Goal: Task Accomplishment & Management: Manage account settings

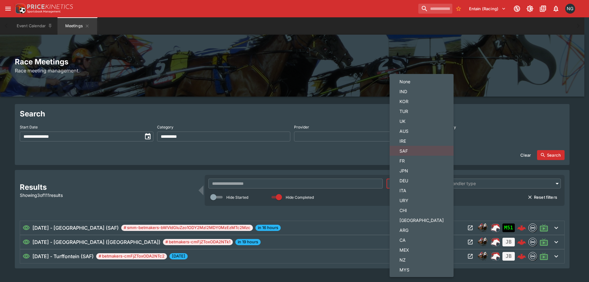
click at [408, 188] on body "**********" at bounding box center [294, 148] width 589 height 297
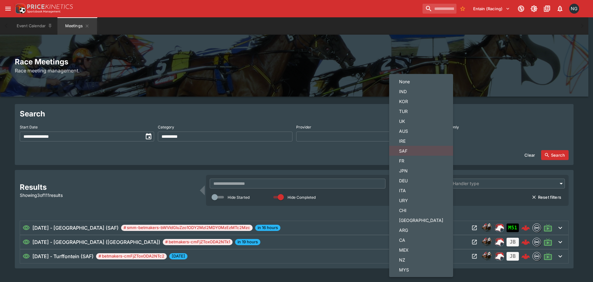
click at [407, 255] on li "NZ" at bounding box center [421, 259] width 64 height 10
type input "**"
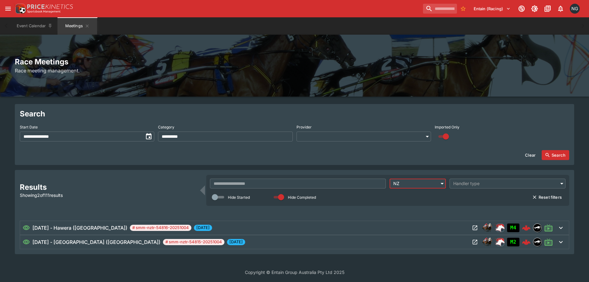
click at [533, 153] on button "Clear" at bounding box center [530, 155] width 18 height 10
type input "**********"
click at [553, 152] on button "Search" at bounding box center [556, 155] width 28 height 10
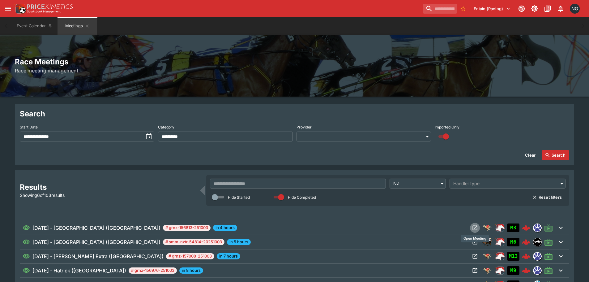
click at [473, 227] on icon "Open Meeting" at bounding box center [475, 227] width 6 height 6
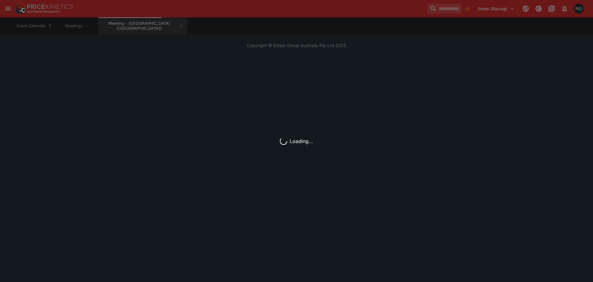
click at [225, 9] on div "Entain (Racing) 1 NG" at bounding box center [300, 9] width 572 height 14
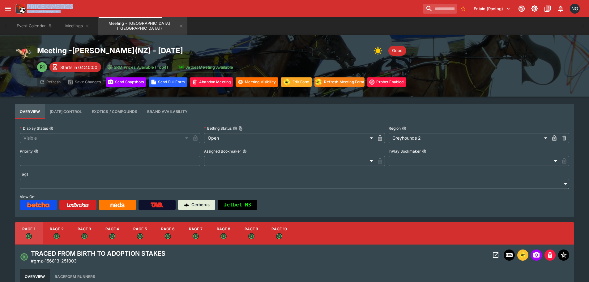
click at [225, 9] on div "Entain (Racing) 1 NG" at bounding box center [298, 9] width 568 height 14
click at [70, 23] on button "Meetings" at bounding box center [77, 25] width 40 height 17
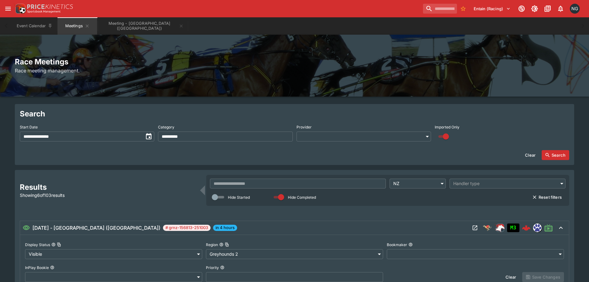
click at [450, 228] on div "[DATE] - [PERSON_NAME] ([GEOGRAPHIC_DATA]) # grnz-156813-251003 in 4 hours" at bounding box center [246, 227] width 447 height 7
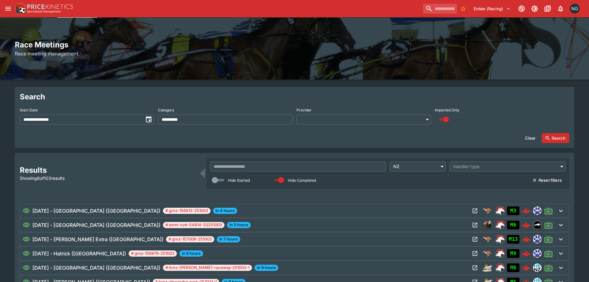
scroll to position [31, 0]
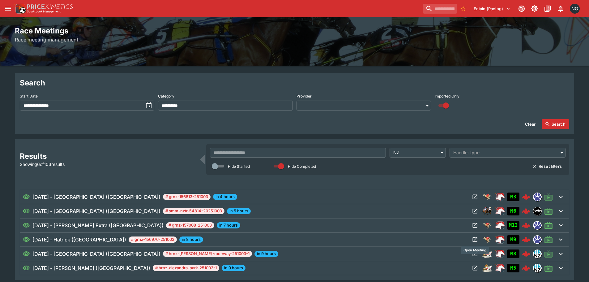
click at [475, 240] on icon "Open Meeting" at bounding box center [475, 239] width 6 height 6
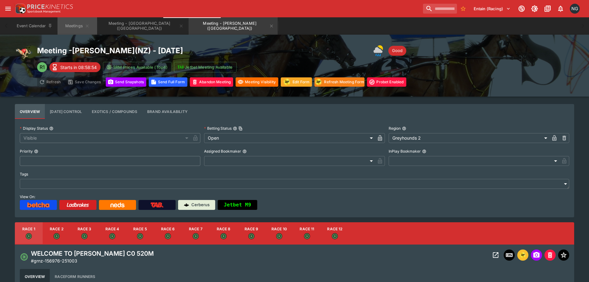
click at [73, 23] on button "Meetings" at bounding box center [77, 25] width 40 height 17
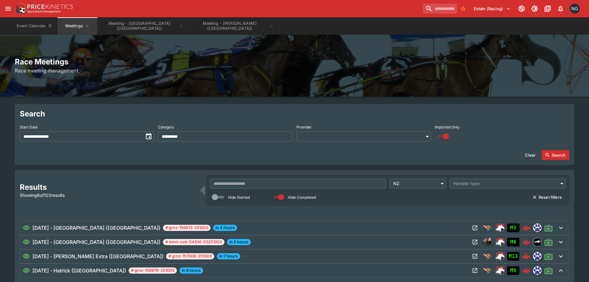
scroll to position [124, 0]
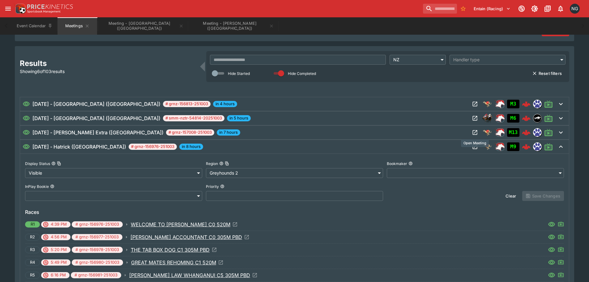
click at [473, 134] on icon "Open Meeting" at bounding box center [475, 132] width 5 height 5
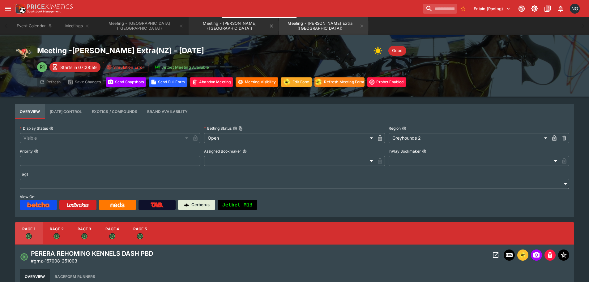
click at [189, 22] on button "Meeting - [PERSON_NAME] ([GEOGRAPHIC_DATA])" at bounding box center [233, 25] width 89 height 17
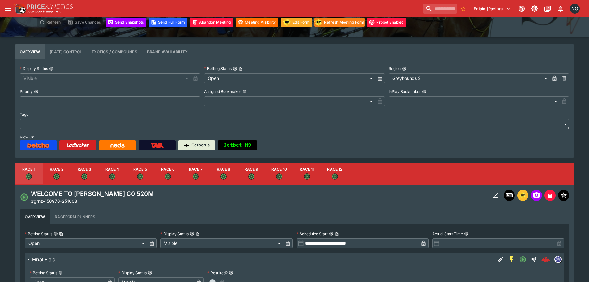
scroll to position [124, 0]
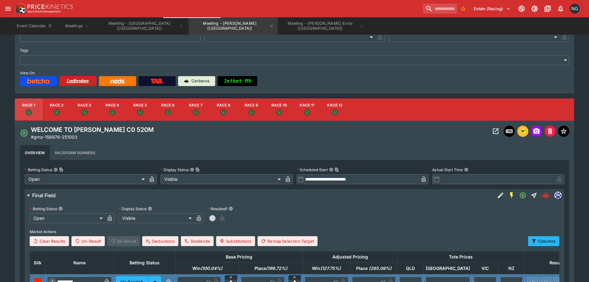
click at [87, 108] on button "Race 3" at bounding box center [84, 109] width 28 height 22
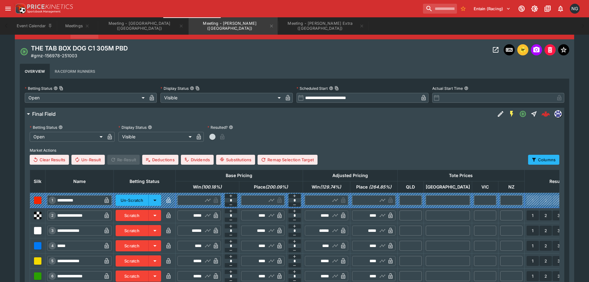
scroll to position [247, 0]
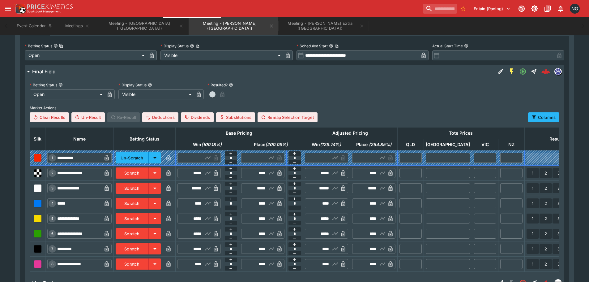
click at [144, 187] on button "Scratch" at bounding box center [132, 187] width 33 height 11
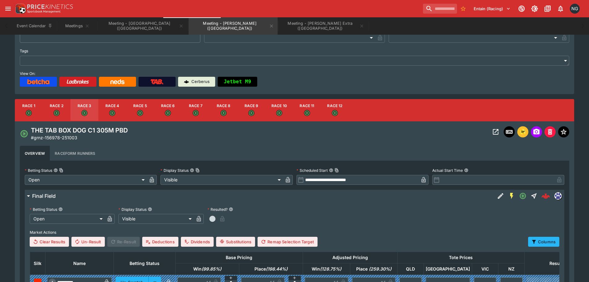
scroll to position [62, 0]
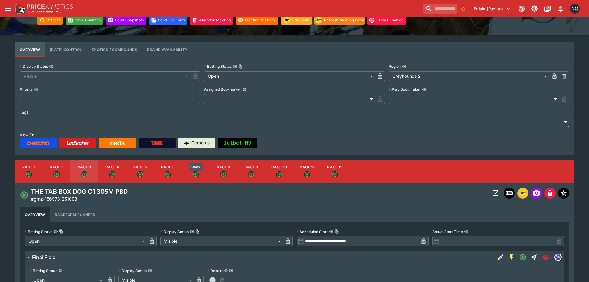
drag, startPoint x: 197, startPoint y: 173, endPoint x: 195, endPoint y: 181, distance: 7.8
click at [197, 173] on icon "Open" at bounding box center [195, 174] width 4 height 4
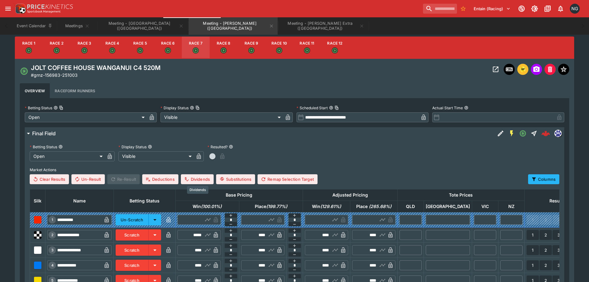
scroll to position [216, 0]
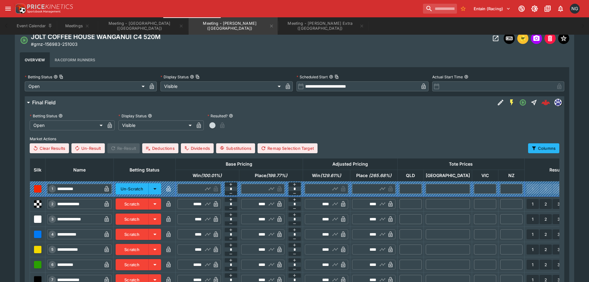
click at [154, 213] on td "Scratch" at bounding box center [145, 218] width 62 height 15
click at [149, 218] on button "Scratch" at bounding box center [132, 218] width 33 height 11
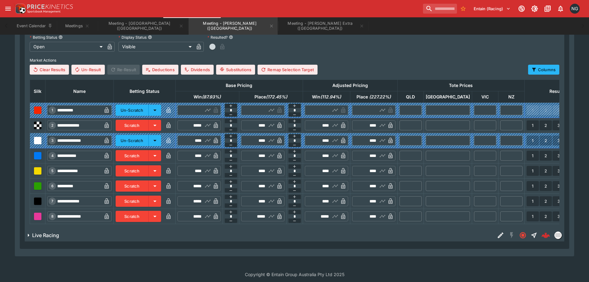
scroll to position [303, 0]
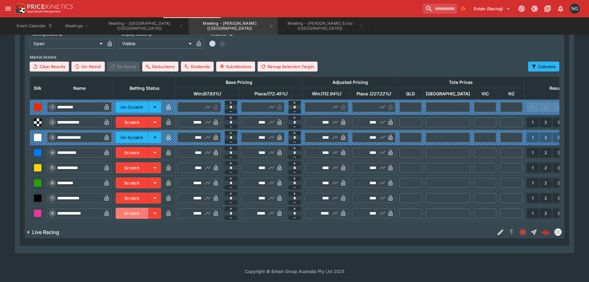
click at [145, 211] on button "Scratch" at bounding box center [132, 212] width 33 height 11
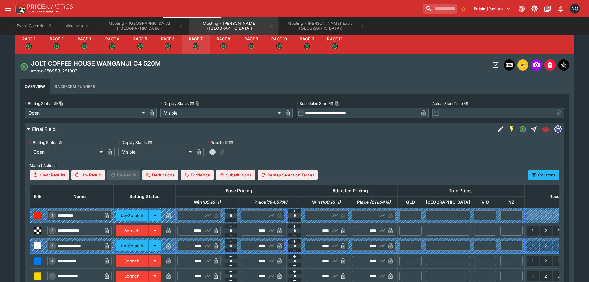
scroll to position [179, 0]
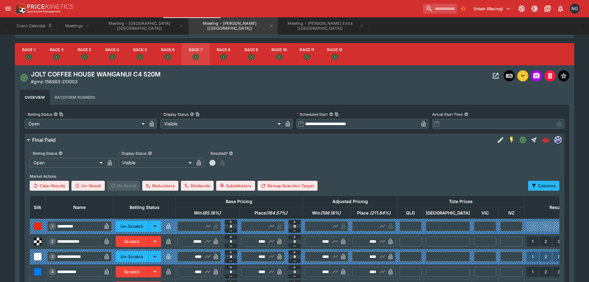
click at [217, 62] on button "Race 8" at bounding box center [224, 54] width 28 height 22
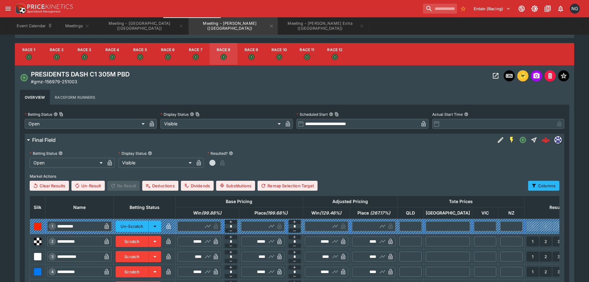
scroll to position [241, 0]
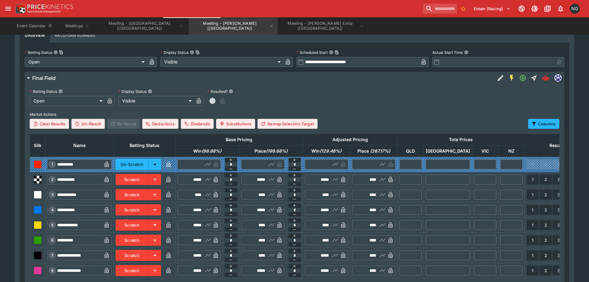
click at [149, 269] on button "Scratch" at bounding box center [132, 270] width 33 height 11
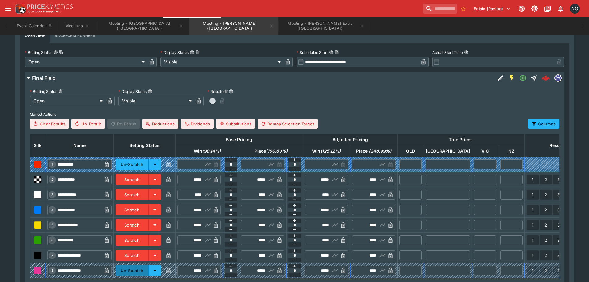
click at [149, 270] on button "Un-Scratch" at bounding box center [132, 270] width 33 height 11
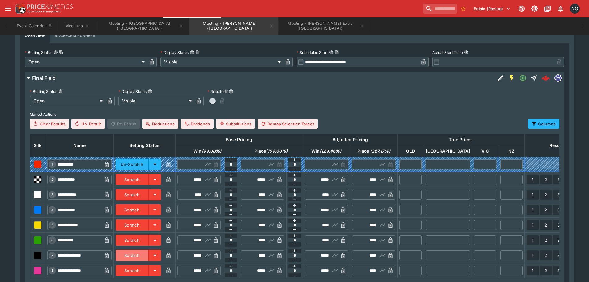
click at [135, 255] on button "Scratch" at bounding box center [132, 254] width 33 height 11
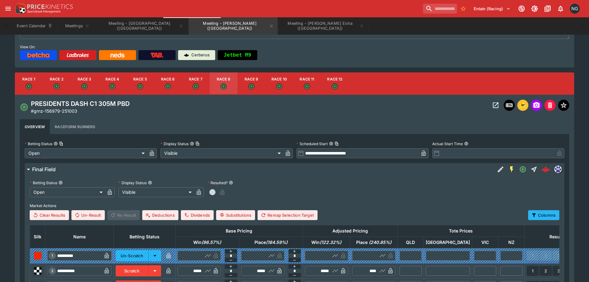
scroll to position [148, 0]
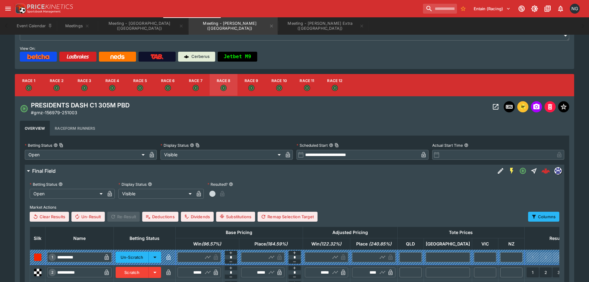
click at [338, 86] on button "Race 12" at bounding box center [335, 85] width 28 height 22
type input "**********"
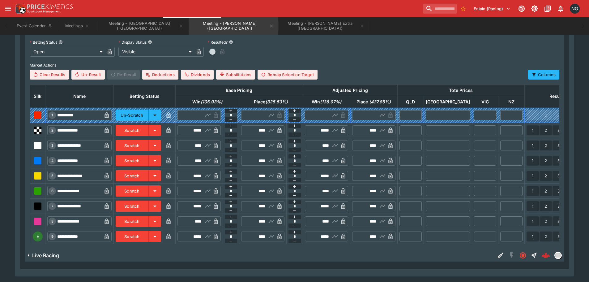
scroll to position [318, 0]
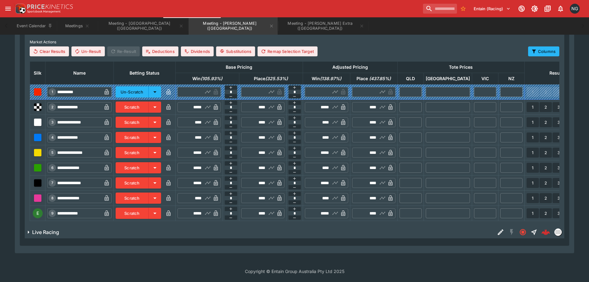
click at [144, 207] on button "Scratch" at bounding box center [132, 212] width 33 height 11
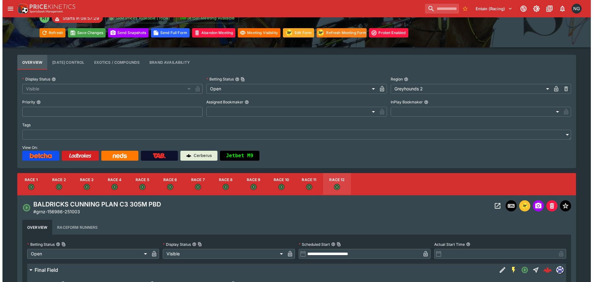
scroll to position [40, 0]
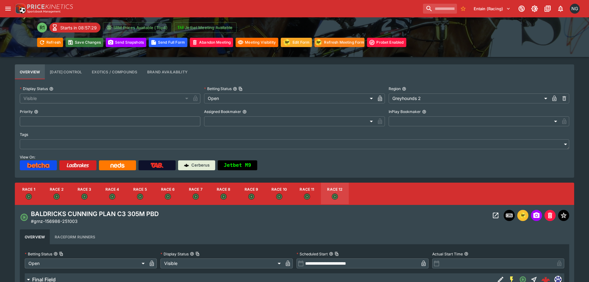
click at [82, 44] on button "Save Changes" at bounding box center [85, 42] width 38 height 9
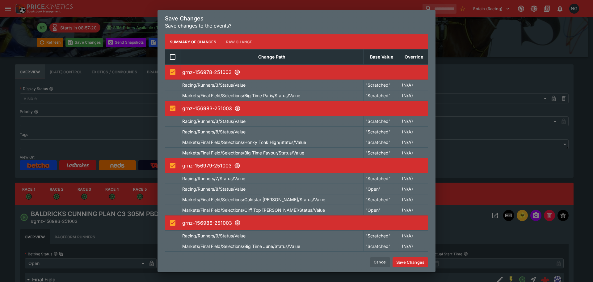
click at [375, 262] on button "Cancel" at bounding box center [380, 262] width 20 height 10
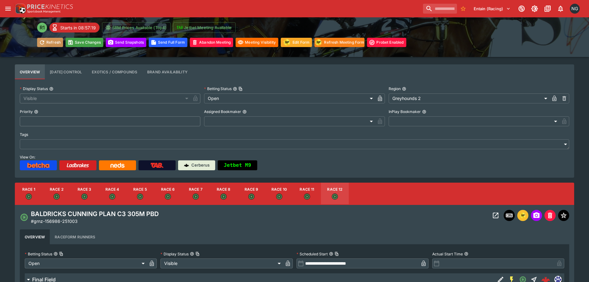
click at [47, 42] on button "Refresh" at bounding box center [50, 42] width 26 height 9
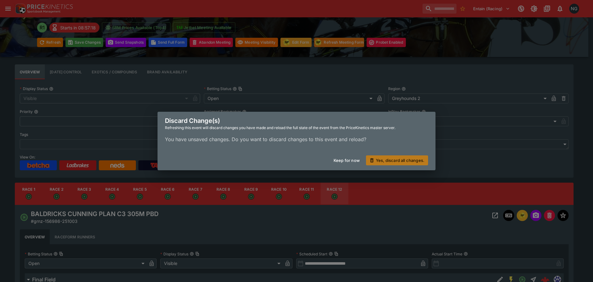
click at [377, 164] on button "Yes, discard all changes." at bounding box center [397, 160] width 62 height 10
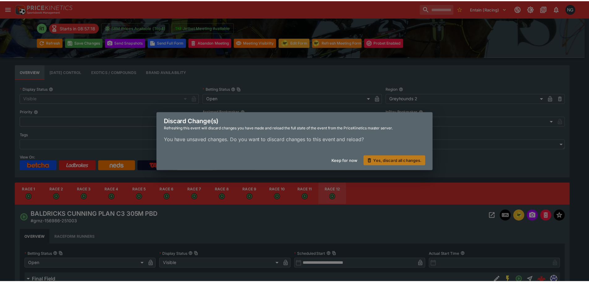
scroll to position [0, 0]
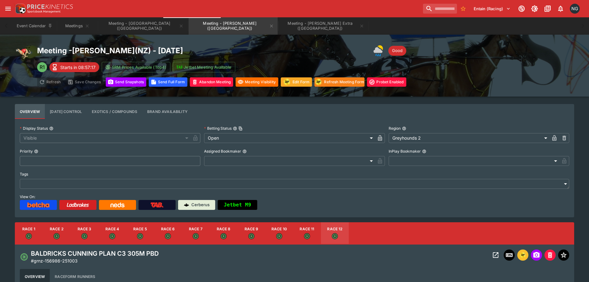
click at [85, 233] on icon "Open" at bounding box center [84, 236] width 6 height 6
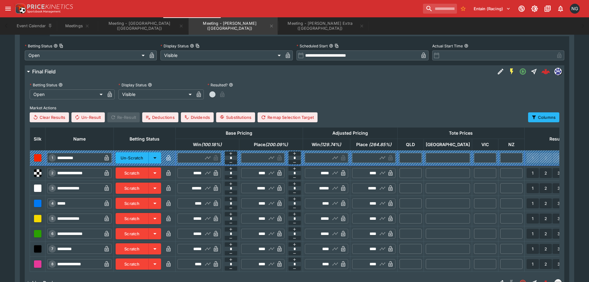
click at [147, 189] on button "Scratch" at bounding box center [132, 187] width 33 height 11
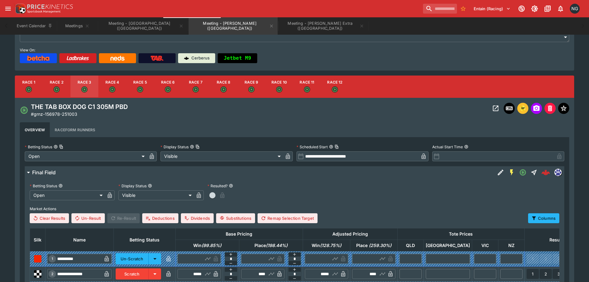
scroll to position [93, 0]
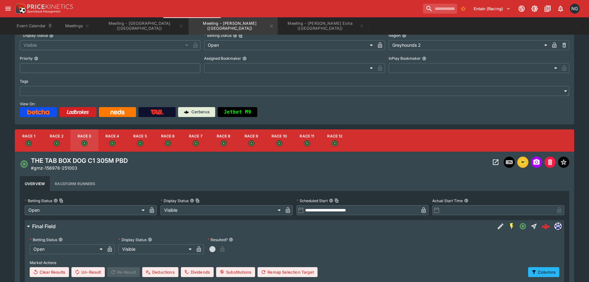
click at [197, 139] on button "Race 7" at bounding box center [196, 140] width 28 height 22
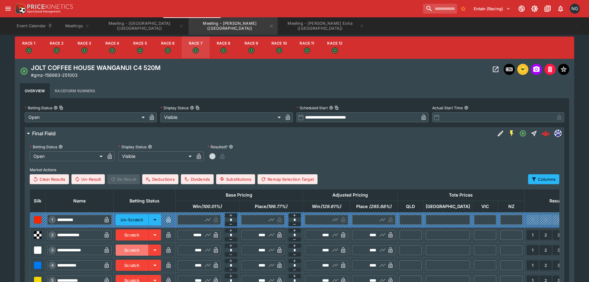
click at [145, 247] on button "Scratch" at bounding box center [132, 249] width 33 height 11
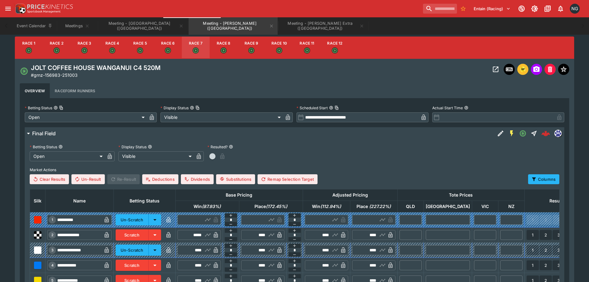
scroll to position [303, 0]
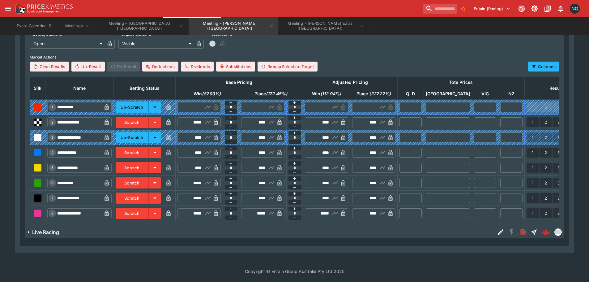
click at [148, 207] on button "Scratch" at bounding box center [132, 212] width 33 height 11
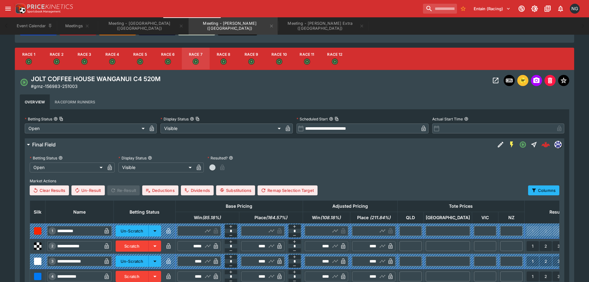
scroll to position [55, 0]
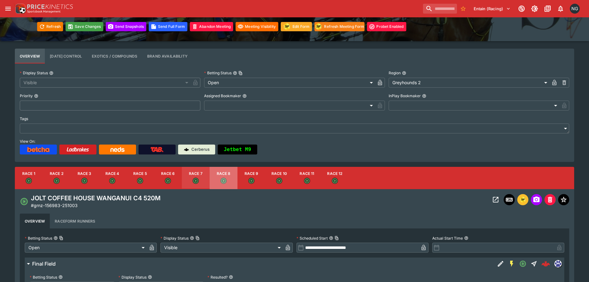
click at [237, 176] on button "Race 8" at bounding box center [224, 178] width 28 height 22
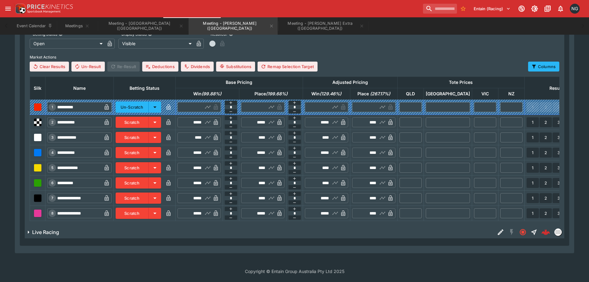
click at [149, 192] on button "Scratch" at bounding box center [132, 197] width 33 height 11
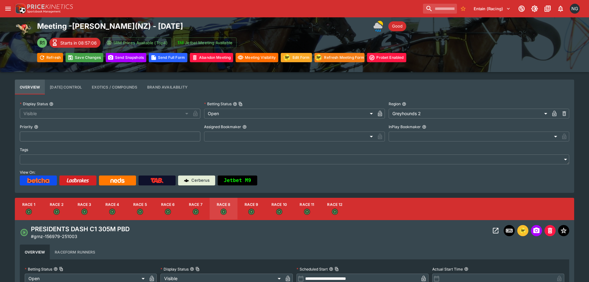
click at [330, 200] on button "Race 12" at bounding box center [335, 209] width 28 height 22
type input "**********"
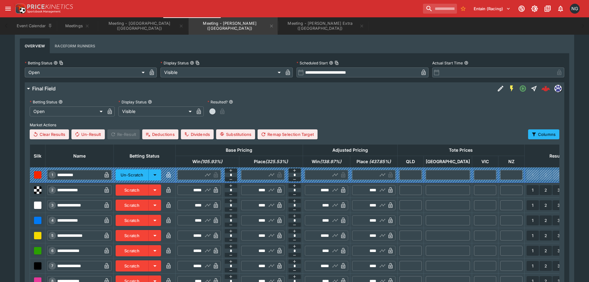
scroll to position [272, 0]
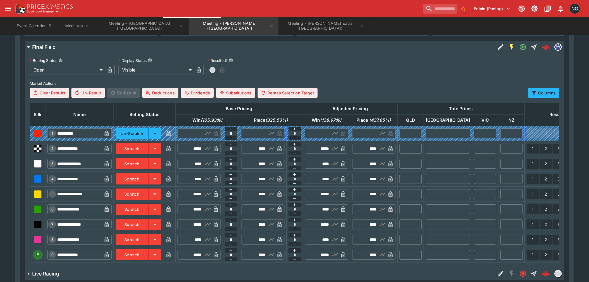
click at [142, 258] on button "Scratch" at bounding box center [132, 254] width 33 height 11
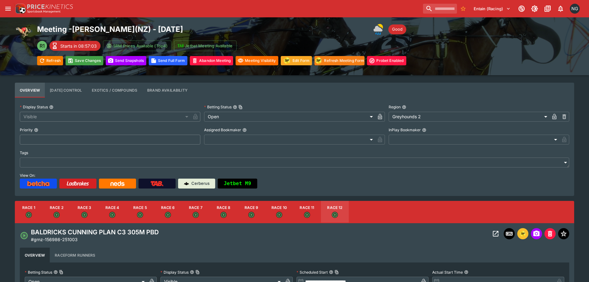
scroll to position [0, 0]
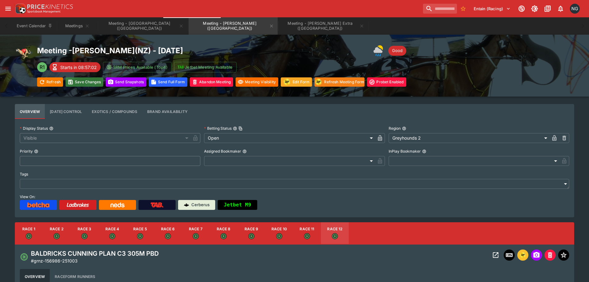
click at [93, 86] on button "Save Changes" at bounding box center [85, 81] width 38 height 9
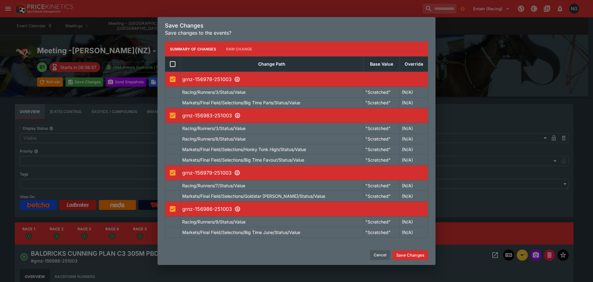
click at [419, 256] on button "Save Changes" at bounding box center [411, 255] width 36 height 10
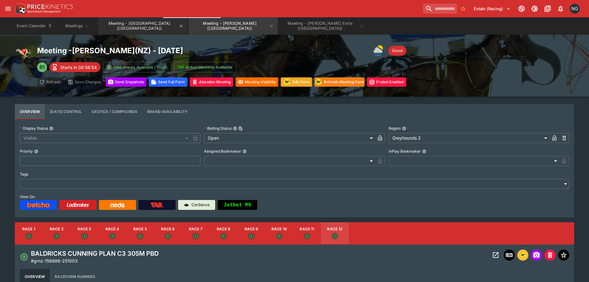
click at [144, 22] on button "Meeting - [GEOGRAPHIC_DATA] ([GEOGRAPHIC_DATA])" at bounding box center [142, 25] width 89 height 17
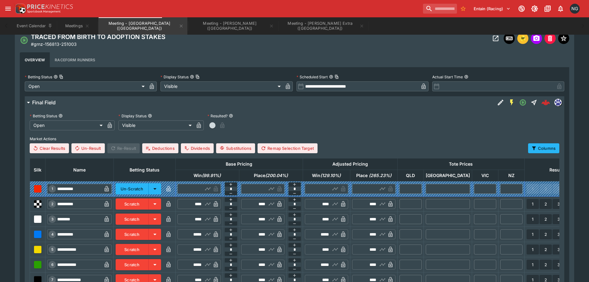
scroll to position [124, 0]
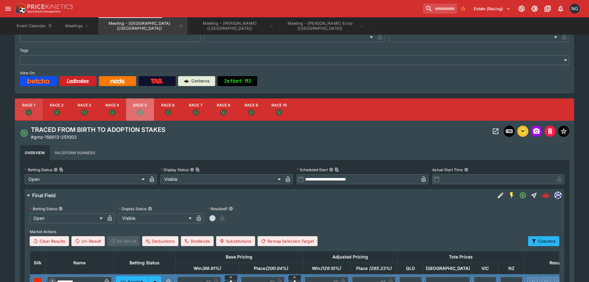
click at [152, 111] on button "Race 5" at bounding box center [140, 109] width 28 height 22
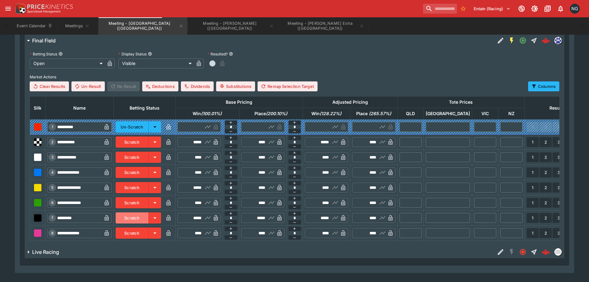
click at [145, 215] on button "Scratch" at bounding box center [132, 217] width 33 height 11
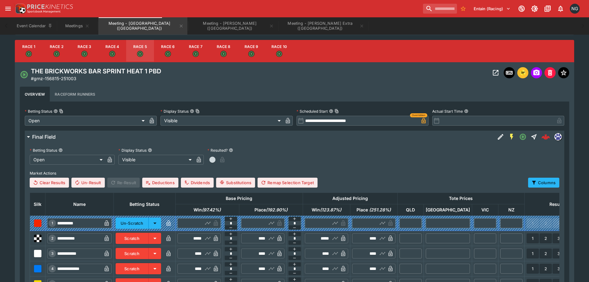
scroll to position [124, 0]
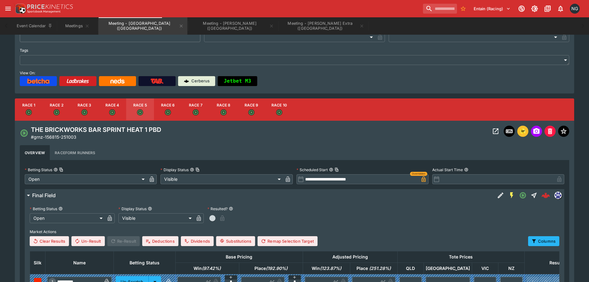
click at [176, 110] on button "Race 6" at bounding box center [168, 109] width 28 height 22
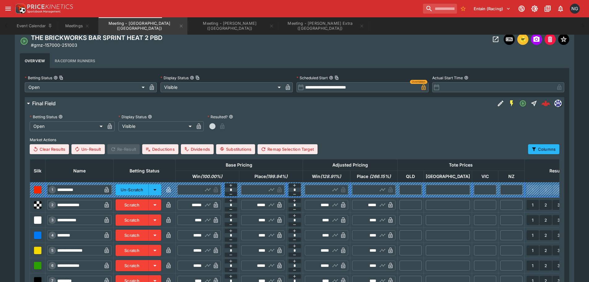
scroll to position [247, 0]
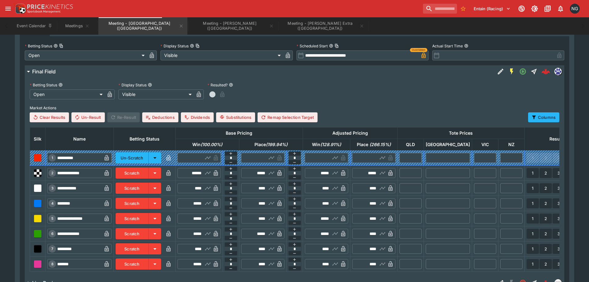
click at [148, 177] on button "Scratch" at bounding box center [132, 172] width 33 height 11
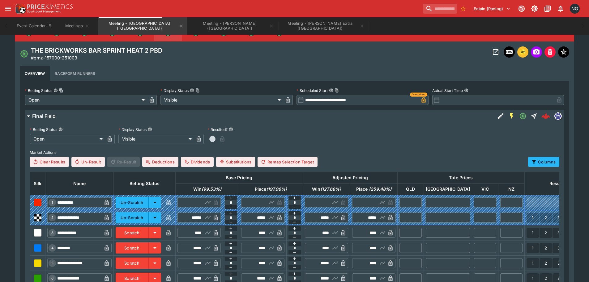
scroll to position [155, 0]
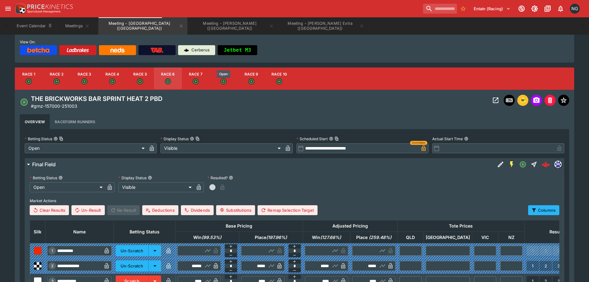
click at [221, 81] on icon "Open" at bounding box center [223, 81] width 5 height 5
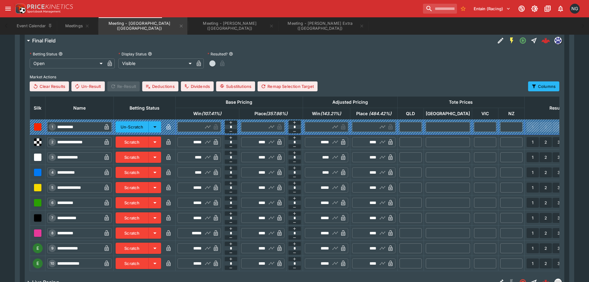
scroll to position [333, 0]
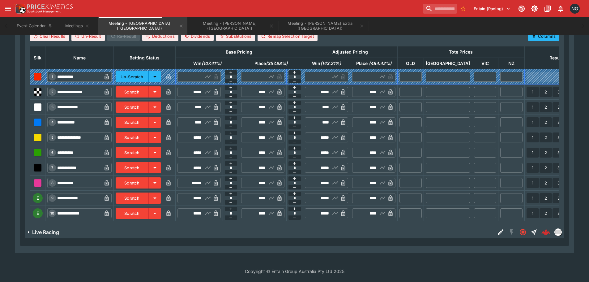
click at [141, 132] on button "Scratch" at bounding box center [132, 137] width 33 height 11
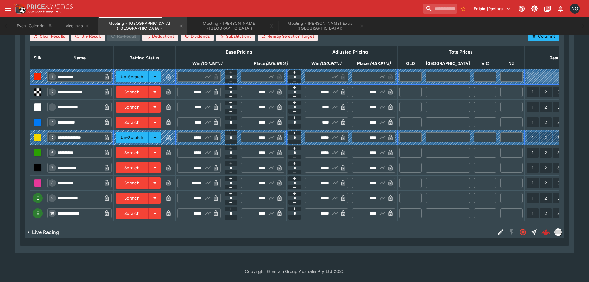
click at [143, 192] on button "Scratch" at bounding box center [132, 197] width 33 height 11
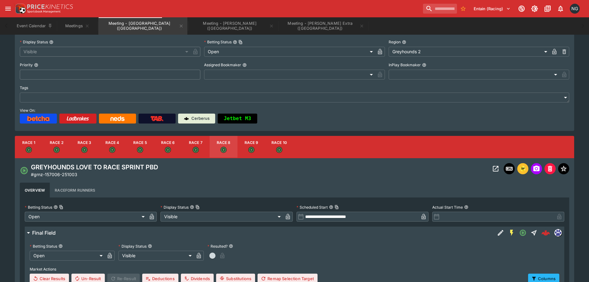
scroll to position [86, 0]
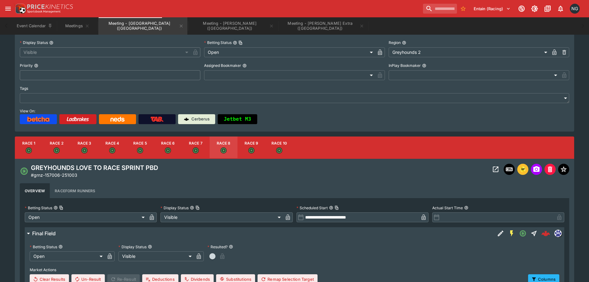
click at [256, 149] on button "Race 9" at bounding box center [251, 147] width 28 height 22
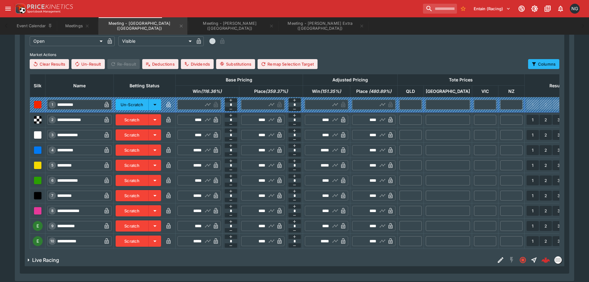
scroll to position [333, 0]
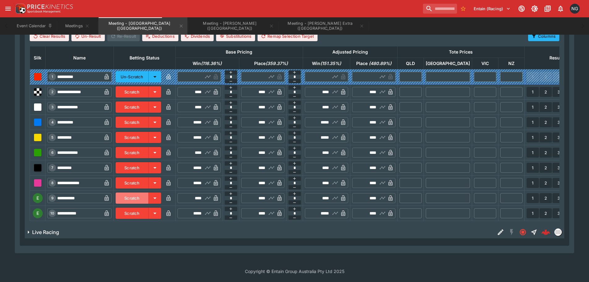
click at [146, 193] on button "Scratch" at bounding box center [132, 197] width 33 height 11
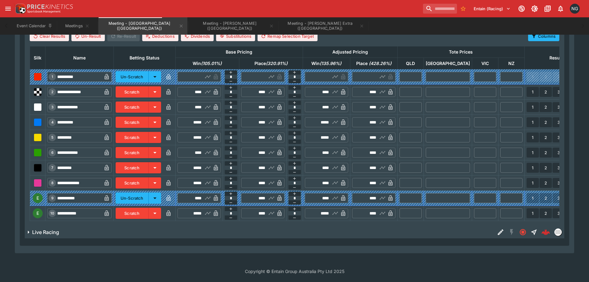
click at [145, 208] on button "Scratch" at bounding box center [132, 212] width 33 height 11
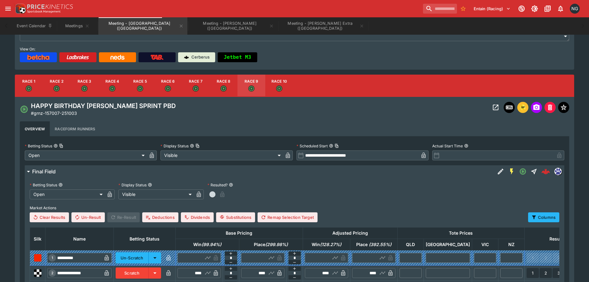
click at [286, 88] on button "Race 10" at bounding box center [279, 85] width 28 height 22
type input "**********"
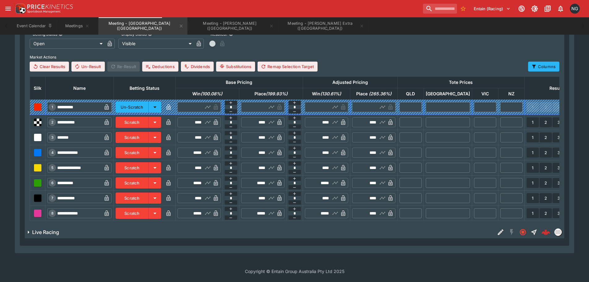
scroll to position [303, 0]
click at [149, 192] on button "Scratch" at bounding box center [132, 197] width 33 height 11
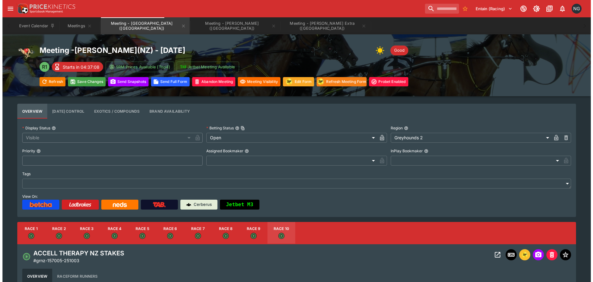
scroll to position [0, 0]
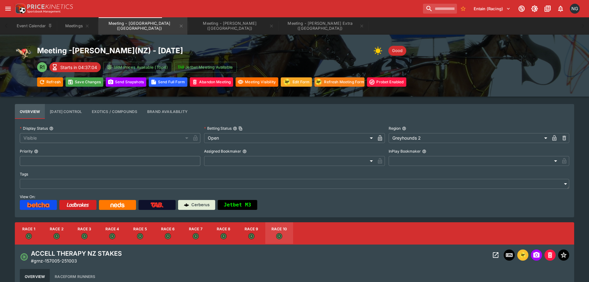
click at [440, 46] on div "Meeting - [GEOGRAPHIC_DATA] ( [GEOGRAPHIC_DATA] ) - [DATE] Good R1 Starts in 04…" at bounding box center [294, 66] width 559 height 42
click at [100, 82] on h6 "Simulator Status: Available4Positions" at bounding box center [139, 78] width 78 height 6
click at [74, 81] on button "Save Changes" at bounding box center [85, 81] width 38 height 9
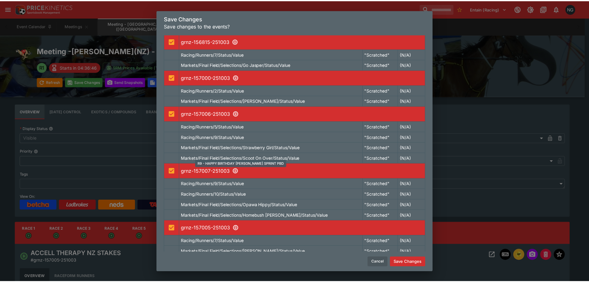
scroll to position [43, 0]
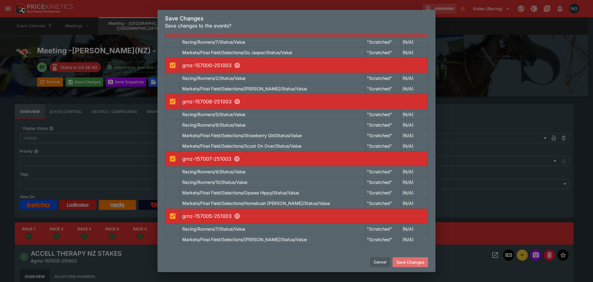
click at [407, 260] on button "Save Changes" at bounding box center [411, 262] width 36 height 10
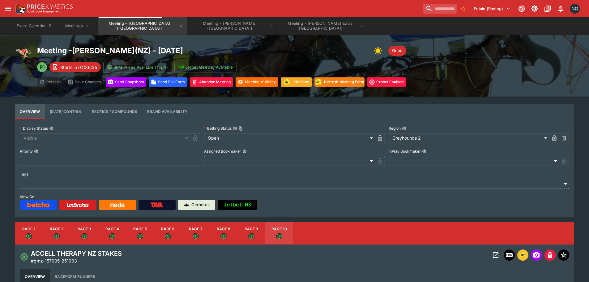
click at [443, 30] on div "Event Calendar Meetings Meeting - [GEOGRAPHIC_DATA] ([GEOGRAPHIC_DATA]) Meeting…" at bounding box center [294, 25] width 564 height 17
click at [357, 10] on div "Entain (Racing) 1 NG" at bounding box center [298, 9] width 568 height 14
click at [279, 23] on button "Meeting - [PERSON_NAME] Extra ([GEOGRAPHIC_DATA])" at bounding box center [323, 25] width 89 height 17
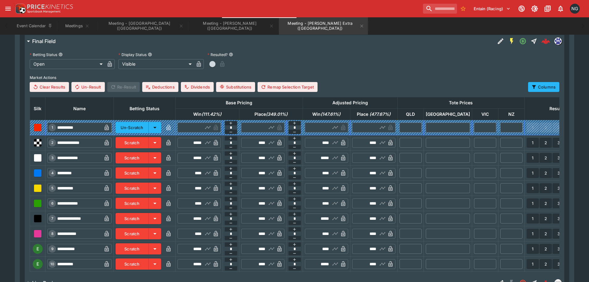
scroll to position [278, 0]
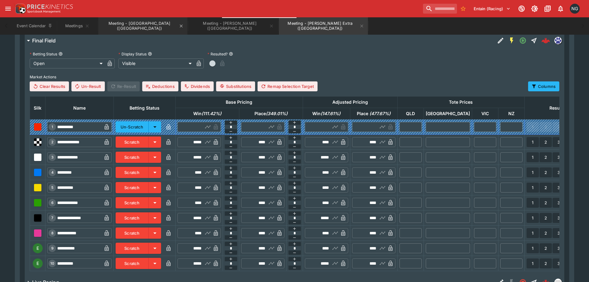
click at [125, 23] on button "Meeting - [GEOGRAPHIC_DATA] ([GEOGRAPHIC_DATA])" at bounding box center [142, 25] width 89 height 17
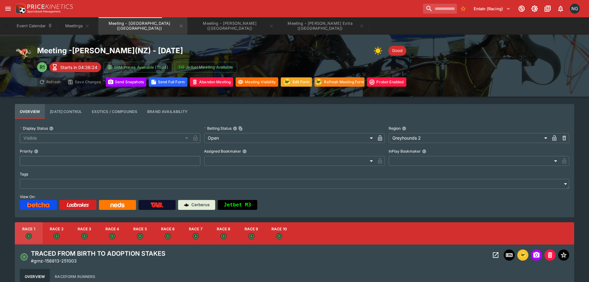
click at [221, 236] on icon "Open" at bounding box center [223, 235] width 5 height 5
type input "**********"
click at [490, 256] on button "Open Event" at bounding box center [495, 254] width 11 height 11
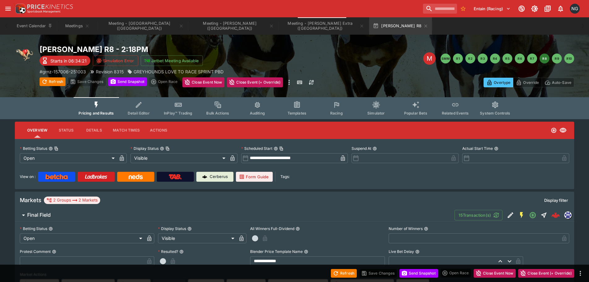
click at [335, 109] on button "Racing" at bounding box center [337, 108] width 40 height 22
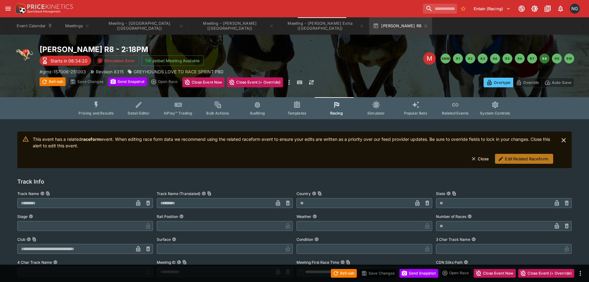
click at [523, 160] on button "Edit Related Raceform." at bounding box center [524, 159] width 58 height 10
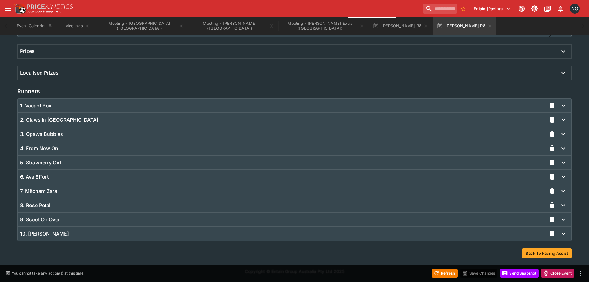
click at [200, 228] on div "10. [PERSON_NAME]" at bounding box center [295, 234] width 554 height 14
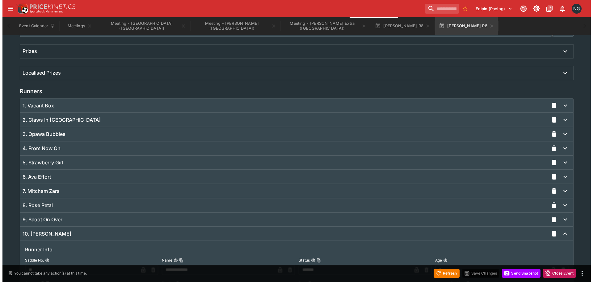
scroll to position [541, 0]
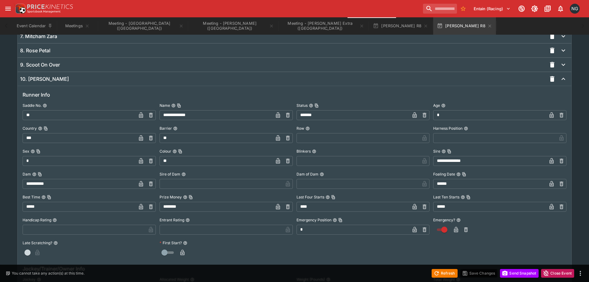
click at [175, 136] on input "**" at bounding box center [215, 138] width 113 height 10
type input "*"
click at [278, 136] on icon "button" at bounding box center [278, 138] width 6 height 6
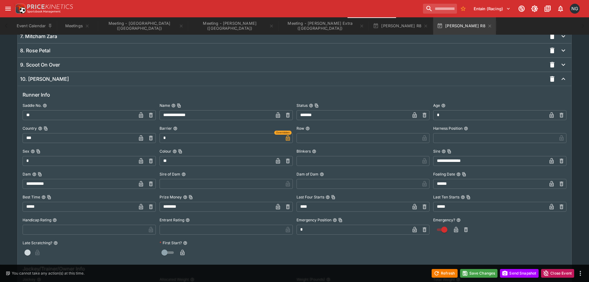
click at [466, 231] on icon "button" at bounding box center [466, 229] width 2 height 2
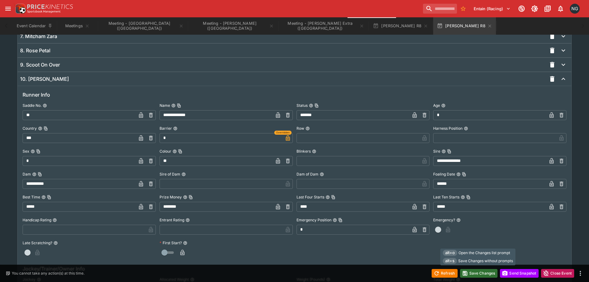
click at [473, 274] on button "Save Changes" at bounding box center [479, 273] width 38 height 9
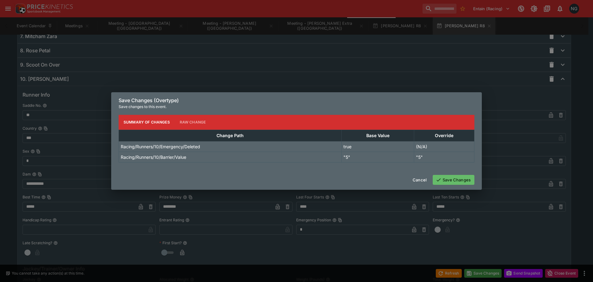
click at [445, 179] on button "Save Changes" at bounding box center [454, 180] width 42 height 10
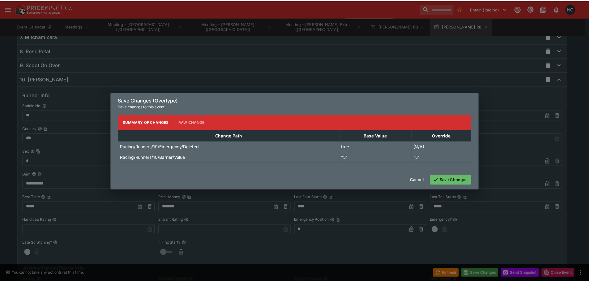
scroll to position [0, 0]
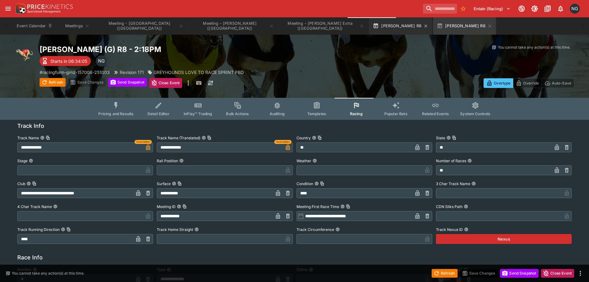
click at [369, 21] on button "[PERSON_NAME] R8" at bounding box center [400, 25] width 63 height 17
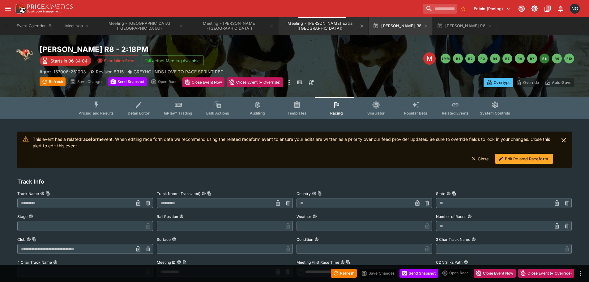
click at [279, 22] on button "Meeting - [PERSON_NAME] Extra ([GEOGRAPHIC_DATA])" at bounding box center [323, 25] width 89 height 17
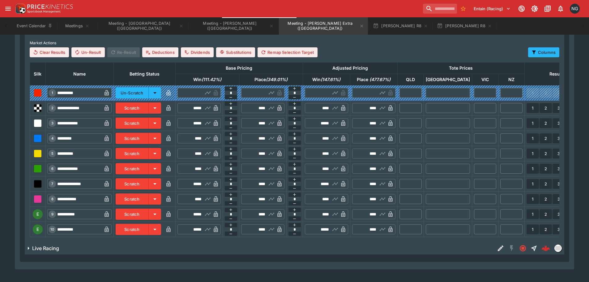
scroll to position [333, 0]
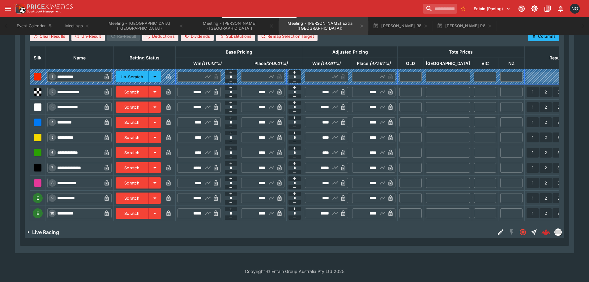
click at [144, 193] on button "Scratch" at bounding box center [132, 197] width 33 height 11
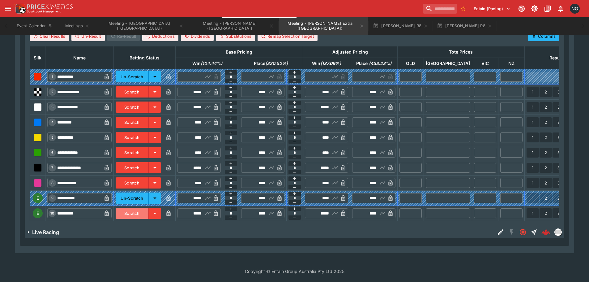
click at [142, 213] on button "Scratch" at bounding box center [132, 212] width 33 height 11
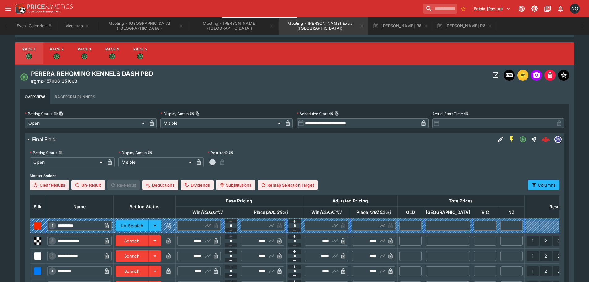
scroll to position [147, 0]
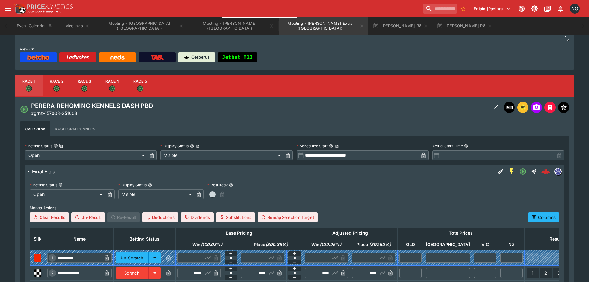
click at [67, 93] on button "Race 2" at bounding box center [57, 85] width 28 height 22
type input "**********"
type input "*****"
type input "****"
type input "*****"
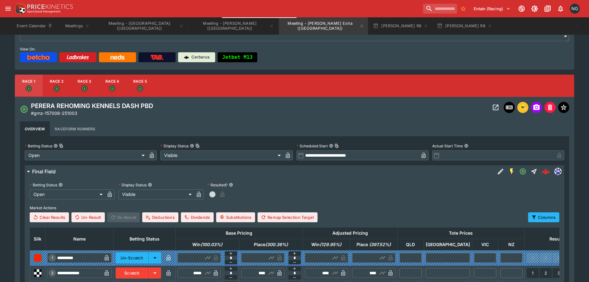
type input "****"
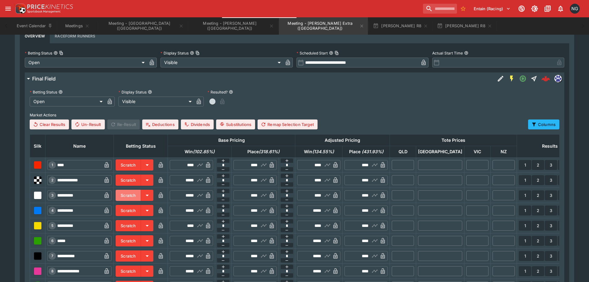
click at [141, 192] on button "Scratch" at bounding box center [128, 194] width 25 height 11
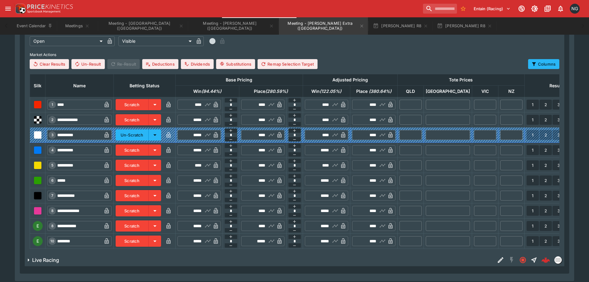
scroll to position [333, 0]
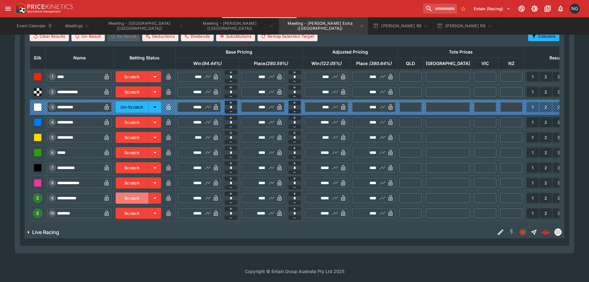
click at [146, 196] on button "Scratch" at bounding box center [132, 197] width 33 height 11
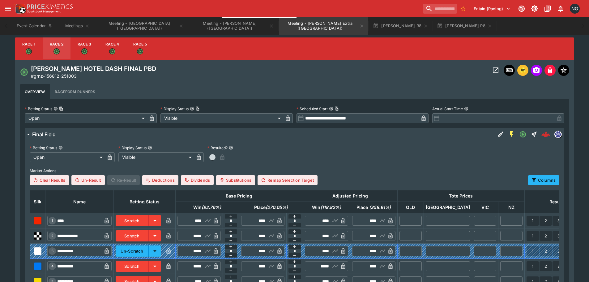
scroll to position [147, 0]
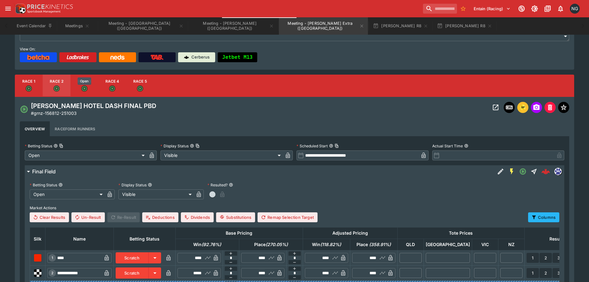
click at [86, 87] on icon "Open" at bounding box center [84, 88] width 5 height 5
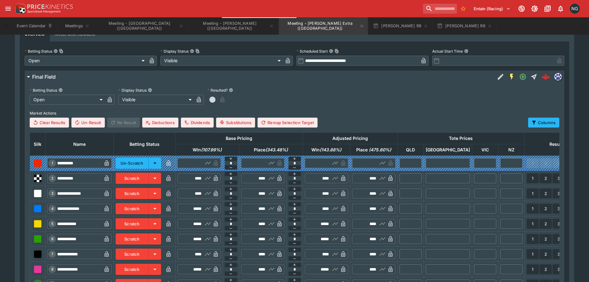
scroll to position [302, 0]
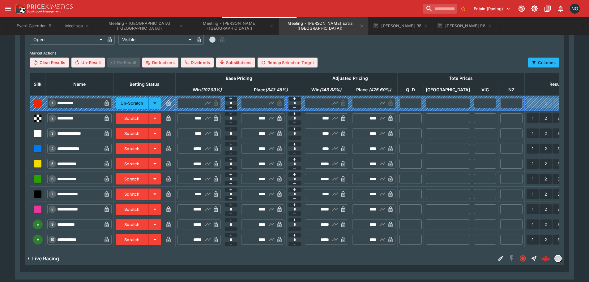
click at [146, 225] on button "Scratch" at bounding box center [132, 224] width 33 height 11
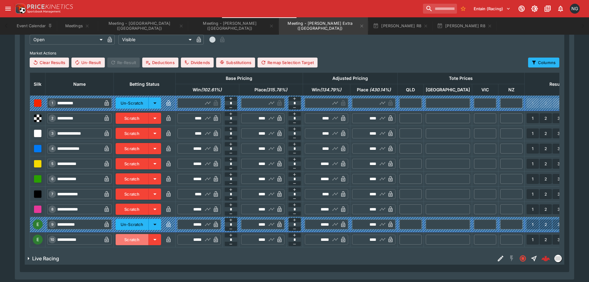
click at [145, 236] on button "Scratch" at bounding box center [132, 239] width 33 height 11
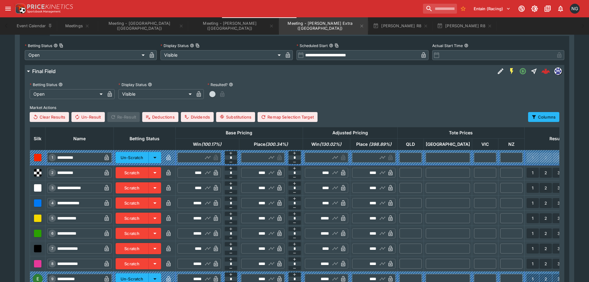
scroll to position [178, 0]
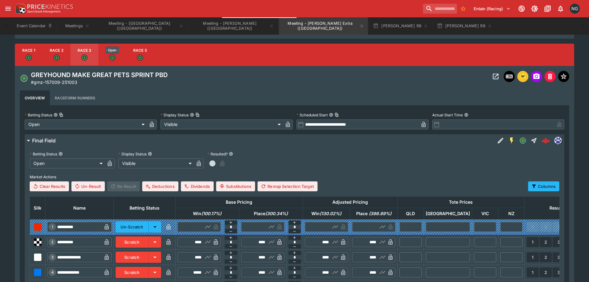
click at [109, 50] on div "Open" at bounding box center [112, 50] width 14 height 8
type input "**********"
type input "*****"
type input "****"
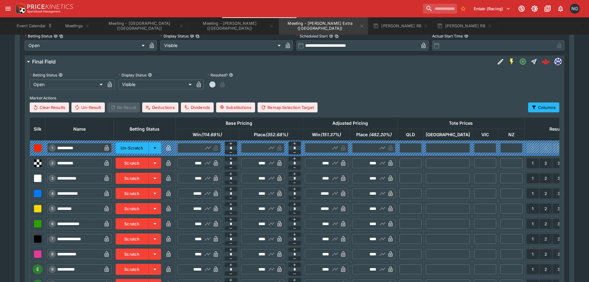
scroll to position [302, 0]
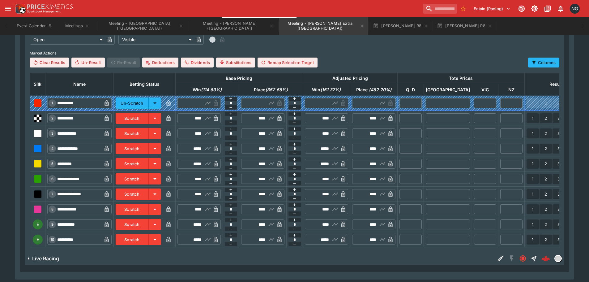
click at [149, 223] on button "Scratch" at bounding box center [132, 224] width 33 height 11
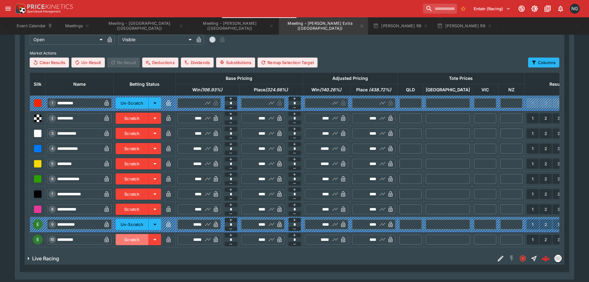
click at [149, 237] on button "Scratch" at bounding box center [132, 239] width 33 height 11
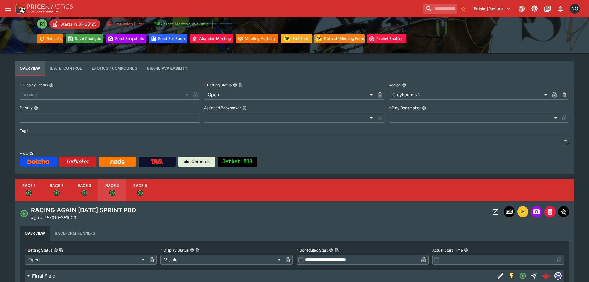
scroll to position [0, 0]
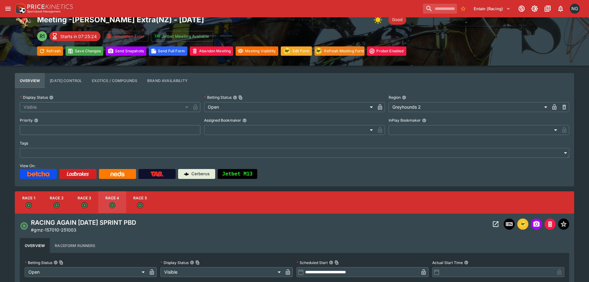
click at [141, 198] on button "Race 5" at bounding box center [140, 202] width 28 height 22
type input "**********"
type input "*****"
type input "****"
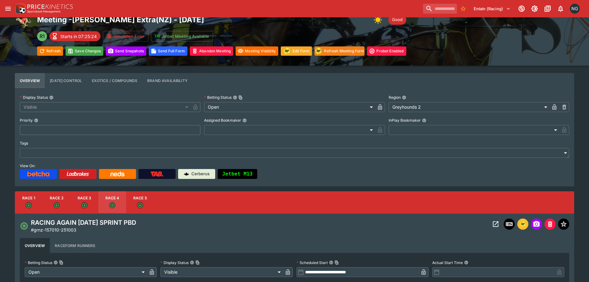
type input "*****"
type input "****"
type input "*****"
type input "****"
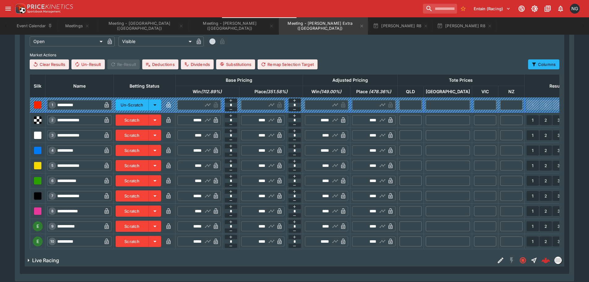
scroll to position [309, 0]
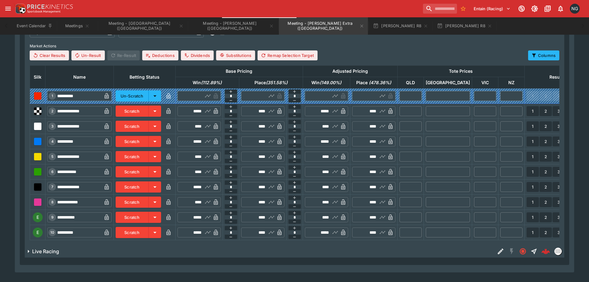
click at [149, 220] on button "Scratch" at bounding box center [132, 216] width 33 height 11
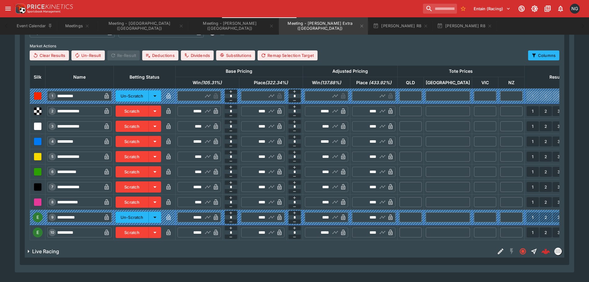
click at [148, 233] on button "Scratch" at bounding box center [132, 232] width 33 height 11
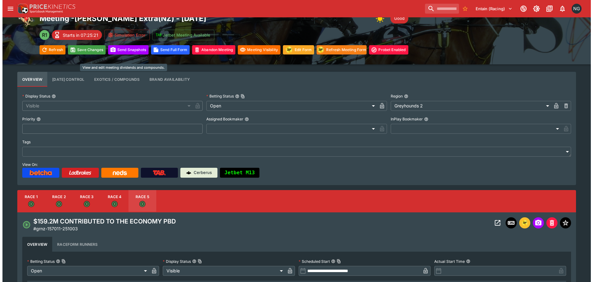
scroll to position [0, 0]
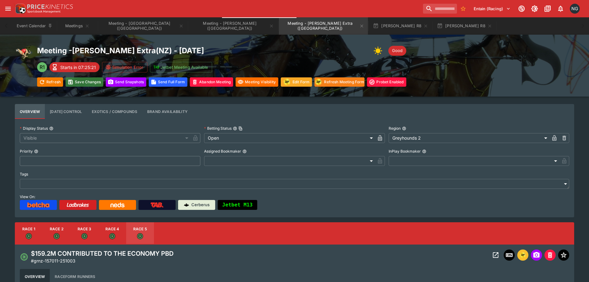
click at [85, 85] on button "Save Changes" at bounding box center [85, 81] width 38 height 9
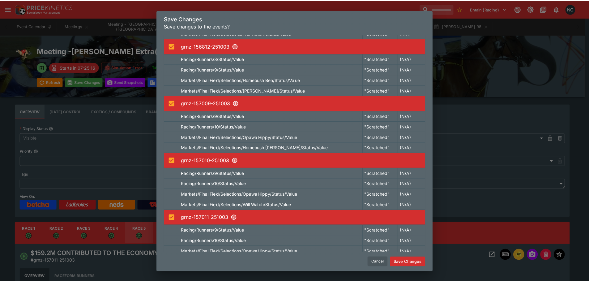
scroll to position [106, 0]
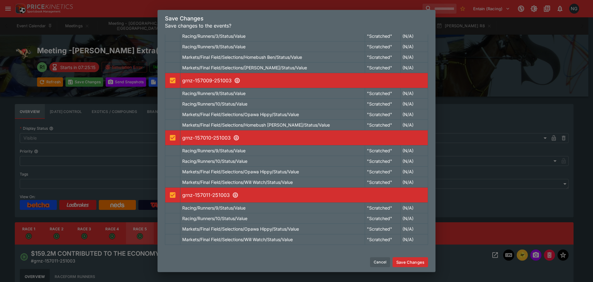
click at [410, 262] on button "Save Changes" at bounding box center [411, 262] width 36 height 10
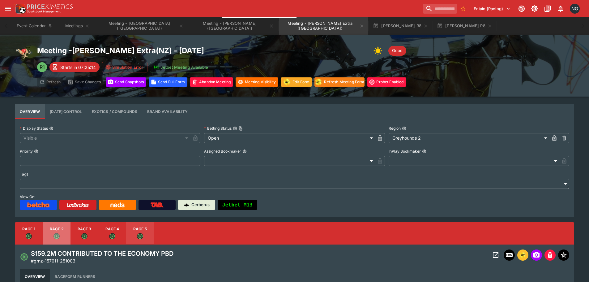
drag, startPoint x: 59, startPoint y: 230, endPoint x: 314, endPoint y: 262, distance: 257.4
click at [59, 230] on button "Race 2" at bounding box center [57, 233] width 28 height 22
type input "**********"
click at [498, 253] on icon "Open Event" at bounding box center [496, 255] width 6 height 6
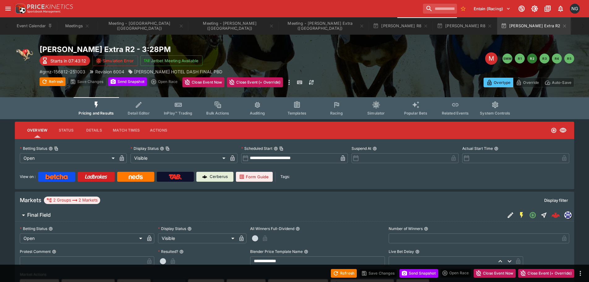
click at [340, 104] on button "Racing" at bounding box center [337, 108] width 40 height 22
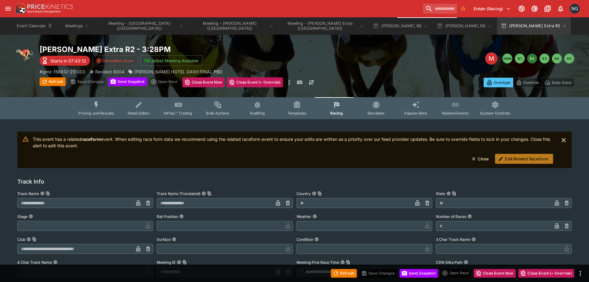
click at [525, 157] on button "Edit Related Raceform." at bounding box center [524, 159] width 58 height 10
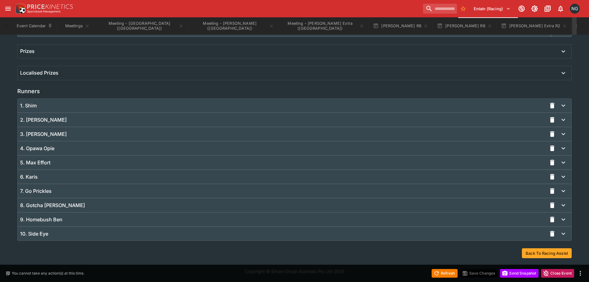
click at [253, 232] on div "10. Side Eye" at bounding box center [283, 233] width 526 height 6
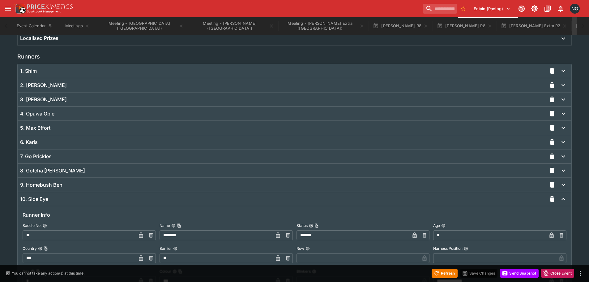
scroll to position [448, 0]
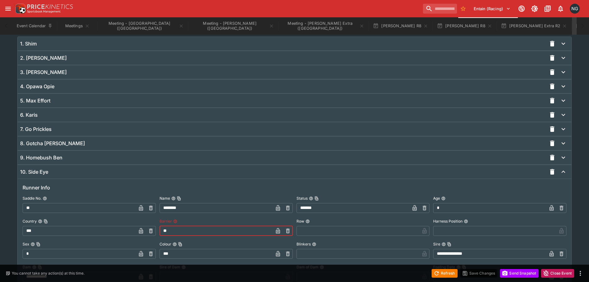
click at [213, 228] on input "**" at bounding box center [215, 231] width 113 height 10
type input "*"
click at [278, 230] on icon "button" at bounding box center [278, 231] width 4 height 6
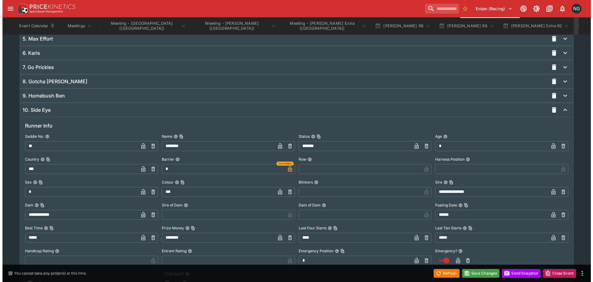
scroll to position [664, 0]
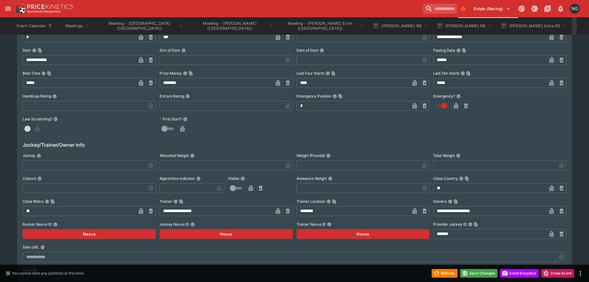
click at [462, 104] on button "button" at bounding box center [466, 106] width 10 height 10
click at [486, 274] on button "Save Changes" at bounding box center [479, 273] width 38 height 9
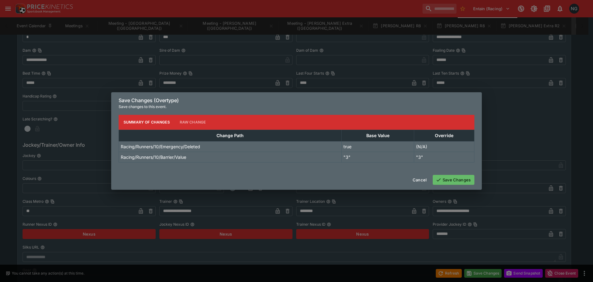
click at [460, 181] on button "Save Changes" at bounding box center [454, 180] width 42 height 10
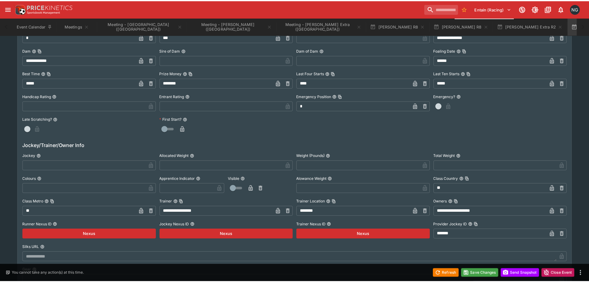
scroll to position [0, 0]
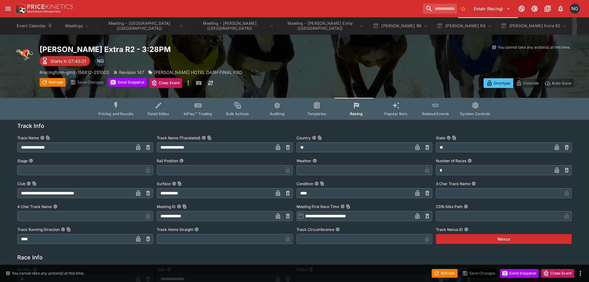
click at [229, 4] on div "Entain (Racing) 1 NG" at bounding box center [298, 9] width 568 height 14
drag, startPoint x: 359, startPoint y: 49, endPoint x: 364, endPoint y: 46, distance: 6.8
click at [359, 49] on div "You cannot take any action(s) at this time." at bounding box center [440, 48] width 267 height 6
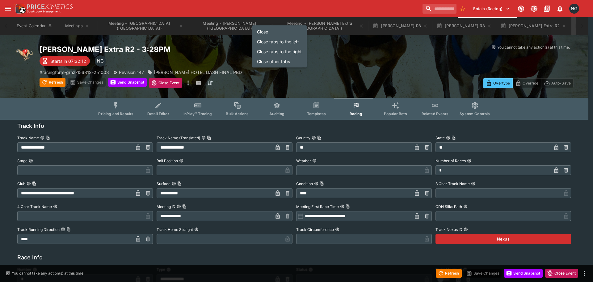
click at [283, 53] on li "Close tabs to the right" at bounding box center [279, 51] width 55 height 10
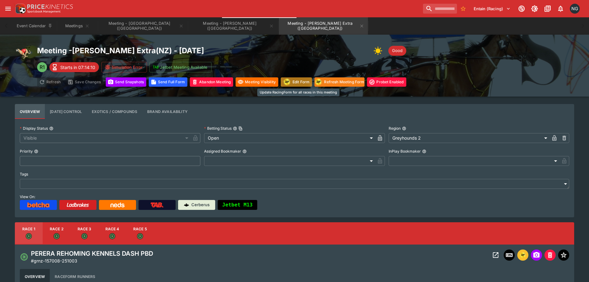
click at [296, 81] on button "Edit Form" at bounding box center [296, 81] width 31 height 9
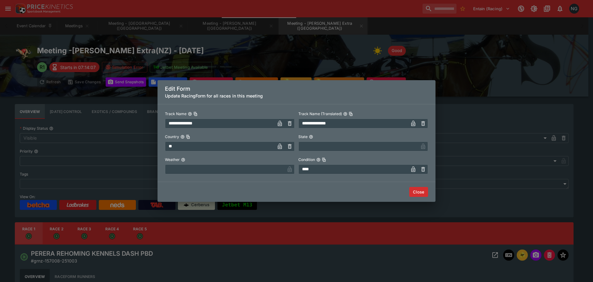
click at [244, 166] on input "text" at bounding box center [225, 169] width 120 height 10
type input "****"
click at [418, 187] on button "Close" at bounding box center [419, 192] width 19 height 10
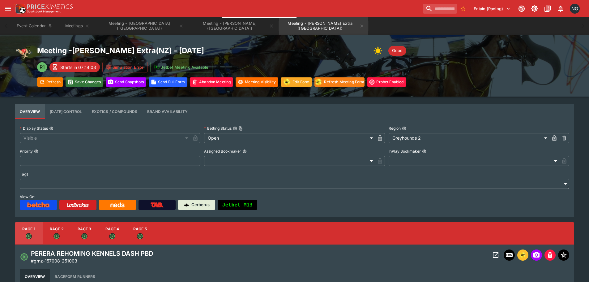
click at [81, 86] on button "Save Changes" at bounding box center [85, 81] width 38 height 9
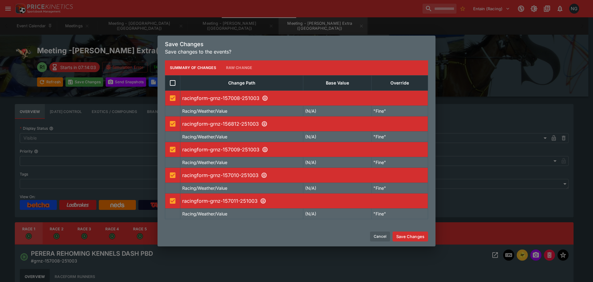
click at [413, 239] on button "Save Changes" at bounding box center [411, 236] width 36 height 10
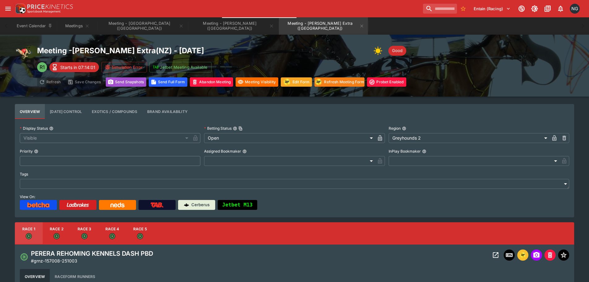
click at [114, 79] on button "Send Snapshot s" at bounding box center [126, 81] width 40 height 9
click at [189, 30] on button "Meeting - [PERSON_NAME] ([GEOGRAPHIC_DATA])" at bounding box center [233, 25] width 89 height 17
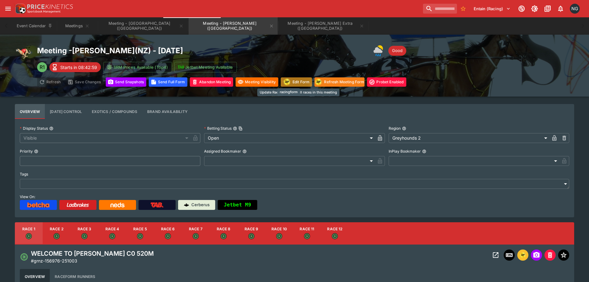
click at [291, 82] on img "racingform" at bounding box center [287, 82] width 9 height 8
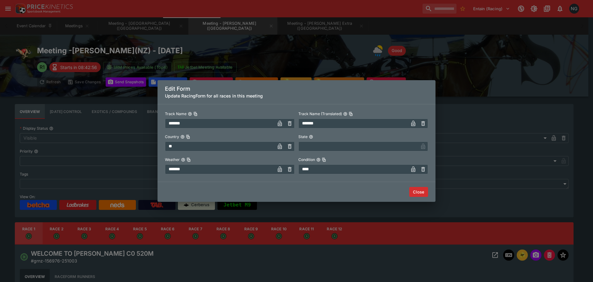
click at [220, 171] on input "*******" at bounding box center [220, 169] width 110 height 10
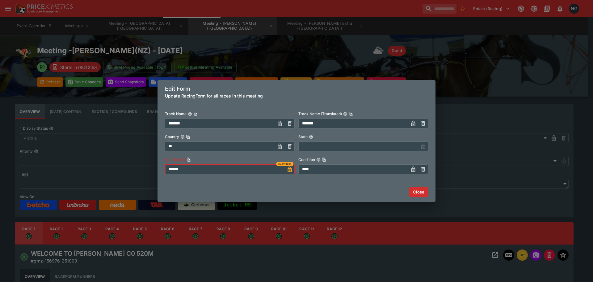
type input "******"
click at [421, 192] on button "Close" at bounding box center [419, 192] width 19 height 10
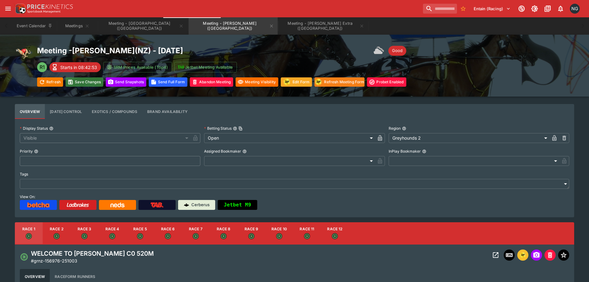
click at [81, 80] on button "Save Changes" at bounding box center [85, 81] width 38 height 9
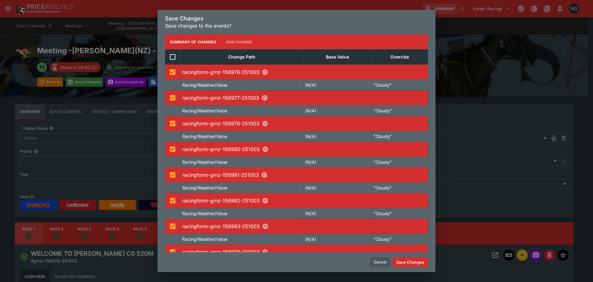
click at [421, 256] on div "Cancel Save Changes" at bounding box center [297, 262] width 278 height 20
click at [421, 258] on button "Save Changes" at bounding box center [411, 262] width 36 height 10
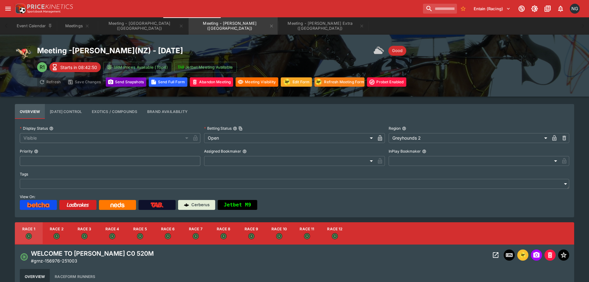
click at [120, 86] on button "Send Snapshot s" at bounding box center [126, 81] width 40 height 9
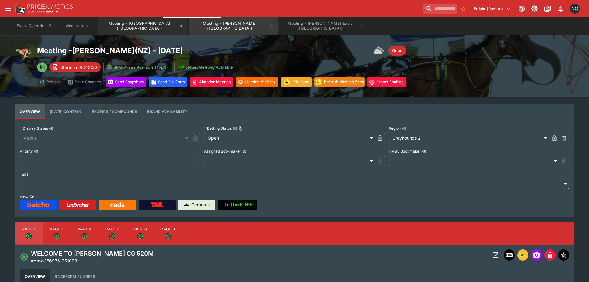
click at [138, 28] on button "Meeting - [GEOGRAPHIC_DATA] ([GEOGRAPHIC_DATA])" at bounding box center [142, 25] width 89 height 17
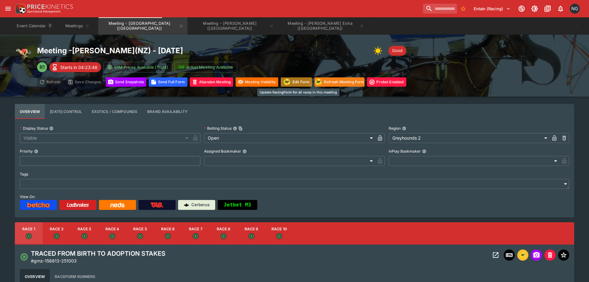
click at [289, 84] on img "racingform" at bounding box center [287, 82] width 9 height 8
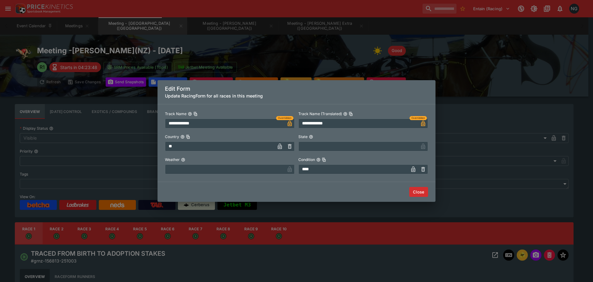
click at [252, 170] on input "text" at bounding box center [225, 169] width 120 height 10
type input "****"
click at [423, 190] on button "Close" at bounding box center [419, 192] width 19 height 10
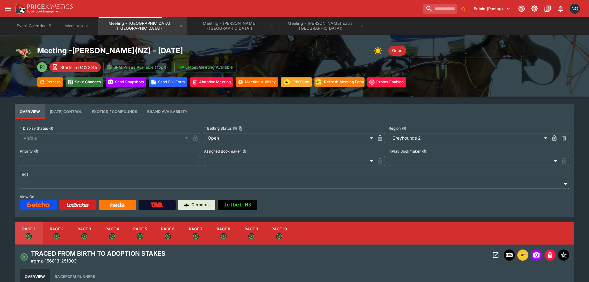
click at [87, 82] on button "Save Changes" at bounding box center [85, 81] width 38 height 9
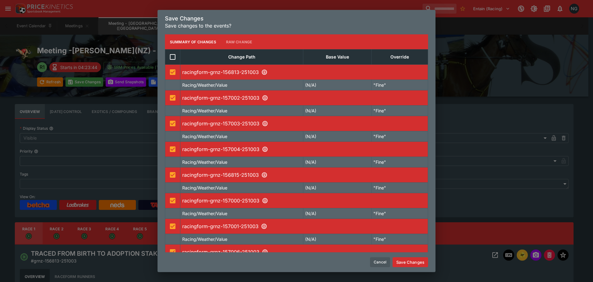
click at [414, 265] on button "Save Changes" at bounding box center [411, 262] width 36 height 10
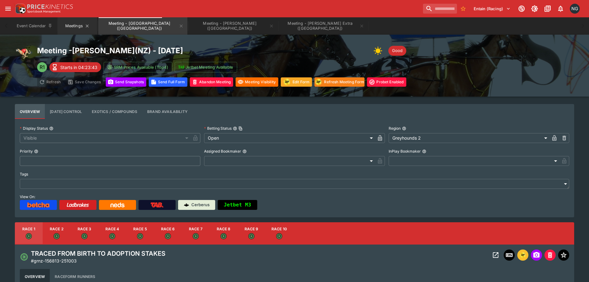
click at [68, 28] on button "Meetings" at bounding box center [77, 25] width 40 height 17
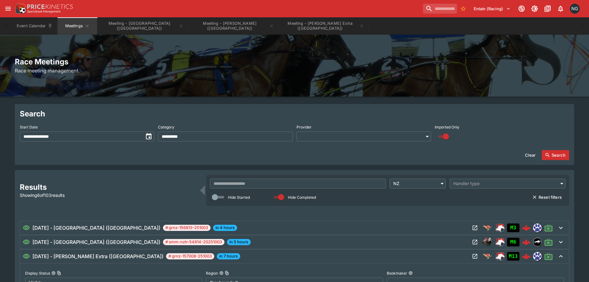
click at [447, 256] on div "[DATE] - [PERSON_NAME] Extra ([GEOGRAPHIC_DATA]) # grnz-157008-251003 in 7 hours" at bounding box center [246, 255] width 447 height 7
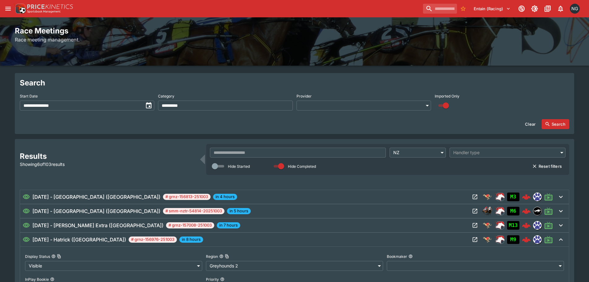
scroll to position [93, 0]
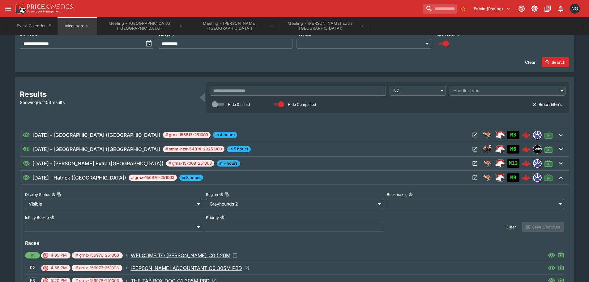
click at [432, 173] on div "[DATE] - Hatrick ([GEOGRAPHIC_DATA]) # grnz-156976-251003 in 8 hours M9" at bounding box center [294, 178] width 549 height 14
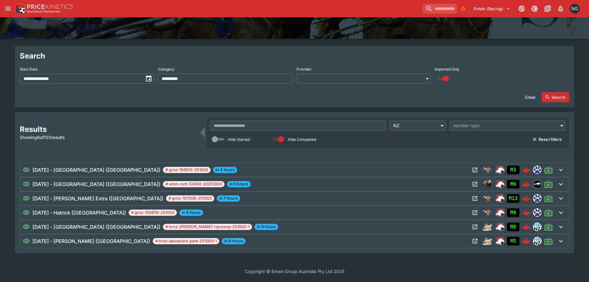
scroll to position [58, 0]
click at [477, 241] on icon "Open Meeting" at bounding box center [475, 241] width 5 height 5
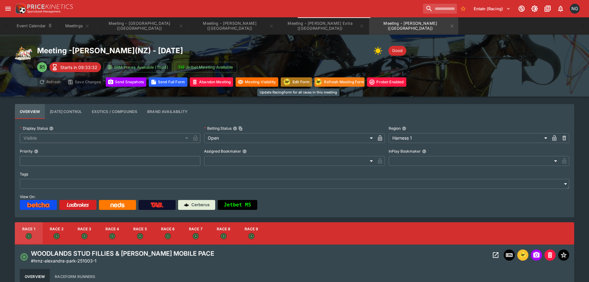
click at [312, 85] on button "Edit Form" at bounding box center [296, 81] width 31 height 9
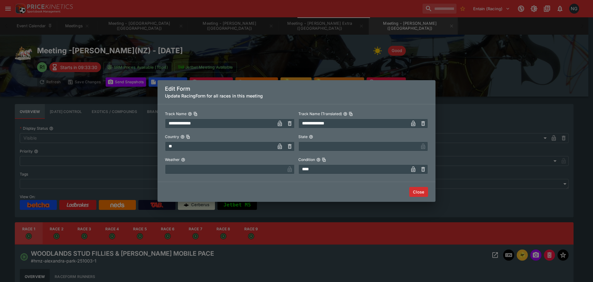
click at [271, 171] on input "text" at bounding box center [225, 169] width 120 height 10
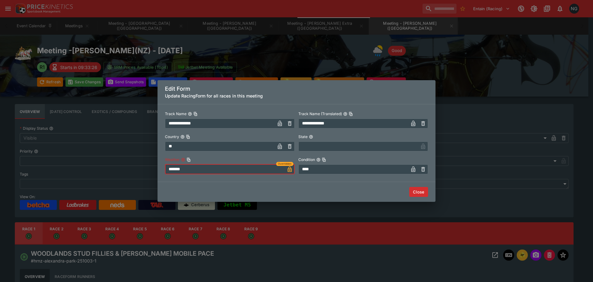
type input "*******"
click at [348, 171] on input "****" at bounding box center [354, 169] width 110 height 10
click at [417, 188] on button "Close" at bounding box center [419, 192] width 19 height 10
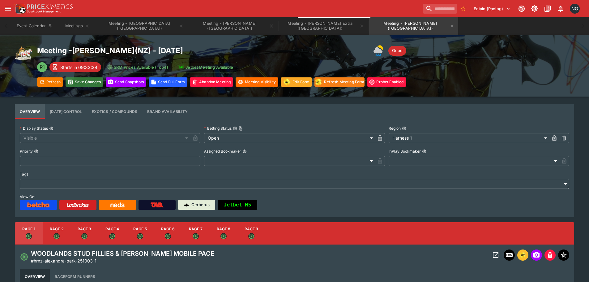
click at [83, 84] on button "Save Changes" at bounding box center [85, 81] width 38 height 9
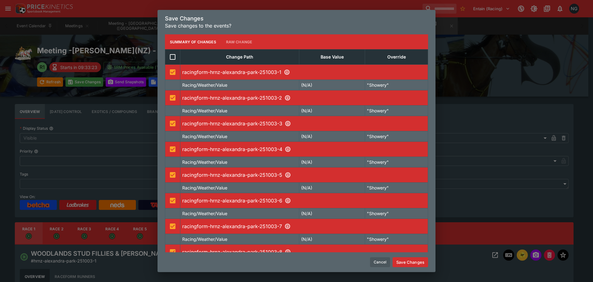
click at [414, 261] on button "Save Changes" at bounding box center [411, 262] width 36 height 10
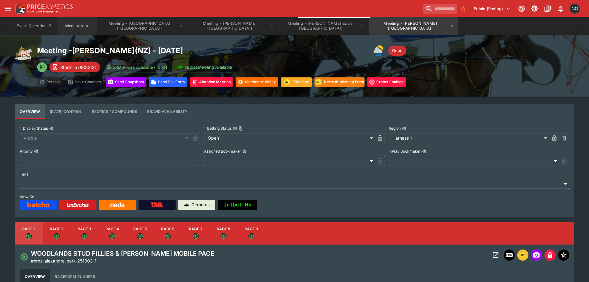
click at [81, 20] on button "Meetings" at bounding box center [77, 25] width 40 height 17
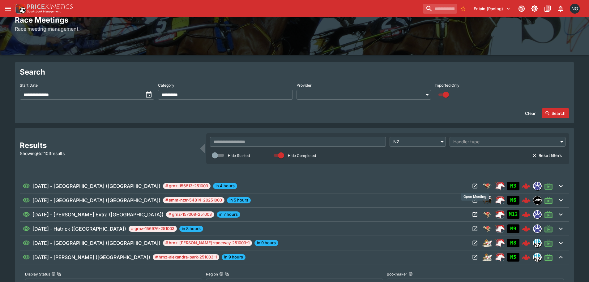
scroll to position [31, 0]
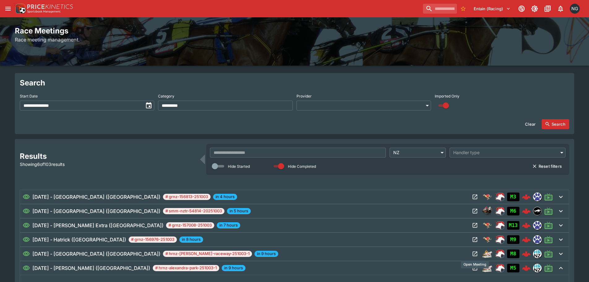
click at [474, 256] on icon "Open Meeting" at bounding box center [475, 253] width 6 height 6
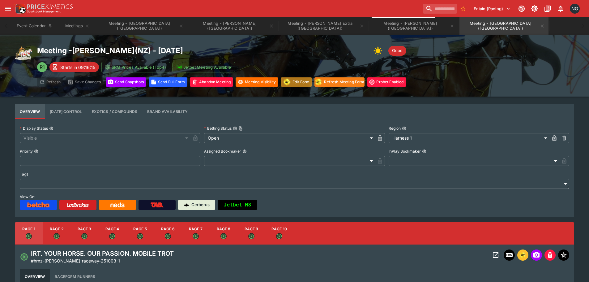
click at [295, 84] on button "Edit Form" at bounding box center [296, 81] width 31 height 9
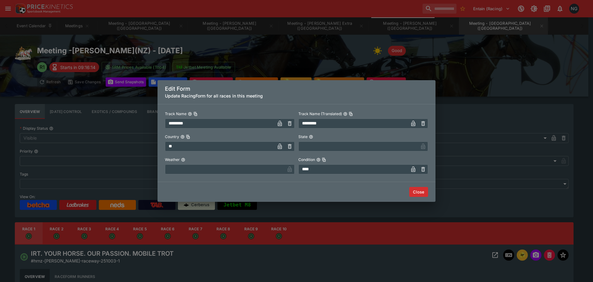
click at [227, 173] on input "text" at bounding box center [225, 169] width 120 height 10
type input "*******"
click at [357, 168] on input "****" at bounding box center [354, 169] width 110 height 10
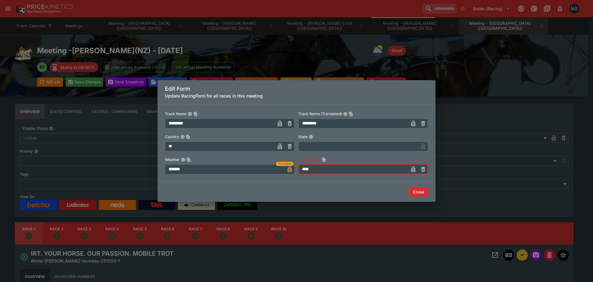
click at [357, 168] on input "****" at bounding box center [354, 169] width 110 height 10
type input "****"
click at [423, 191] on button "Close" at bounding box center [419, 192] width 19 height 10
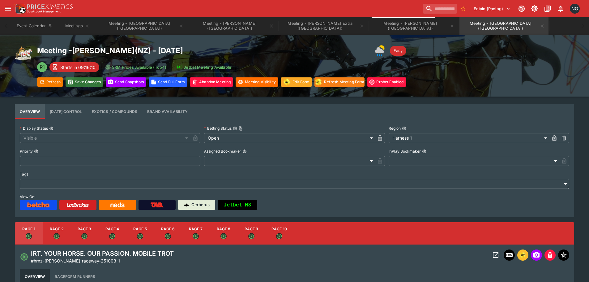
click at [87, 83] on button "Save Changes" at bounding box center [85, 81] width 38 height 9
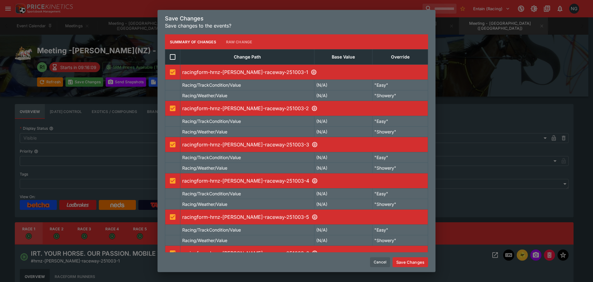
click at [419, 260] on button "Save Changes" at bounding box center [411, 262] width 36 height 10
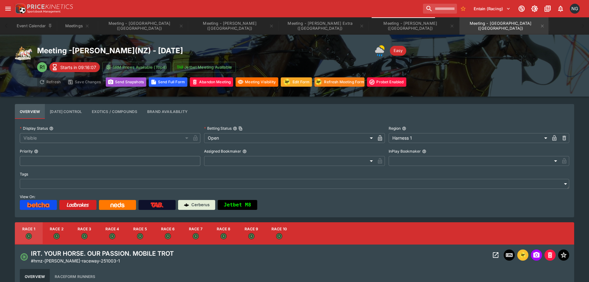
click at [112, 84] on icon "button" at bounding box center [111, 82] width 6 height 6
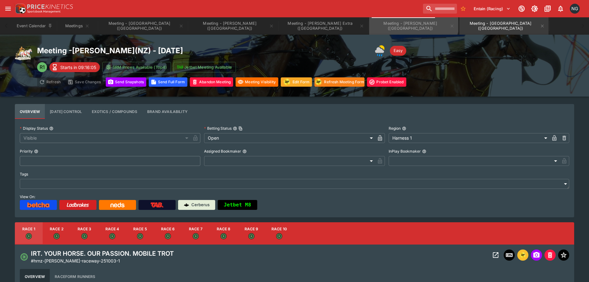
click at [369, 22] on button "Meeting - [PERSON_NAME] ([GEOGRAPHIC_DATA])" at bounding box center [413, 25] width 89 height 17
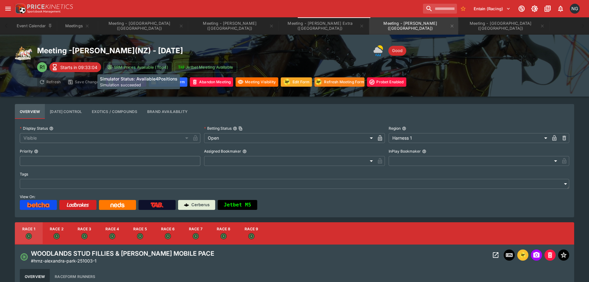
click at [128, 79] on h6 "Simulator Status: Available4Positions" at bounding box center [139, 78] width 78 height 6
click at [123, 82] on p "Simulation succeeded" at bounding box center [139, 85] width 78 height 6
click at [118, 84] on button "Send Snapshot s" at bounding box center [126, 81] width 40 height 9
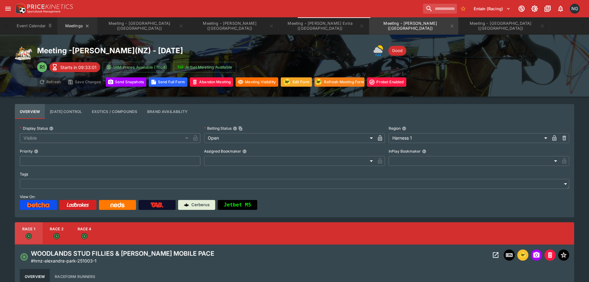
click at [70, 26] on button "Meetings" at bounding box center [77, 25] width 40 height 17
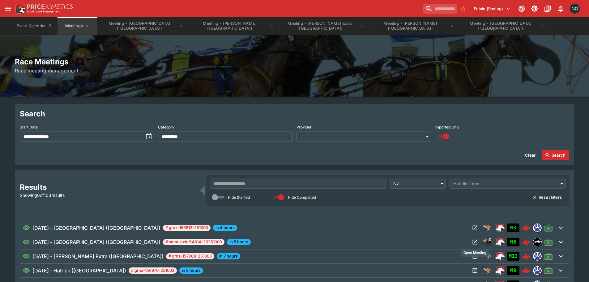
click at [473, 242] on icon "Open Meeting" at bounding box center [475, 242] width 5 height 5
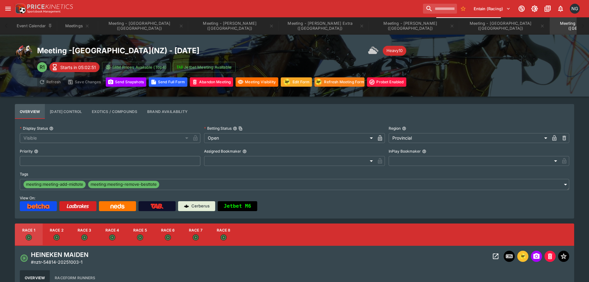
click at [503, 57] on div "Meeting - [GEOGRAPHIC_DATA] ( [GEOGRAPHIC_DATA] ) - [DATE] Heavy10 R1 Starts in…" at bounding box center [294, 66] width 559 height 42
